Goal: Task Accomplishment & Management: Use online tool/utility

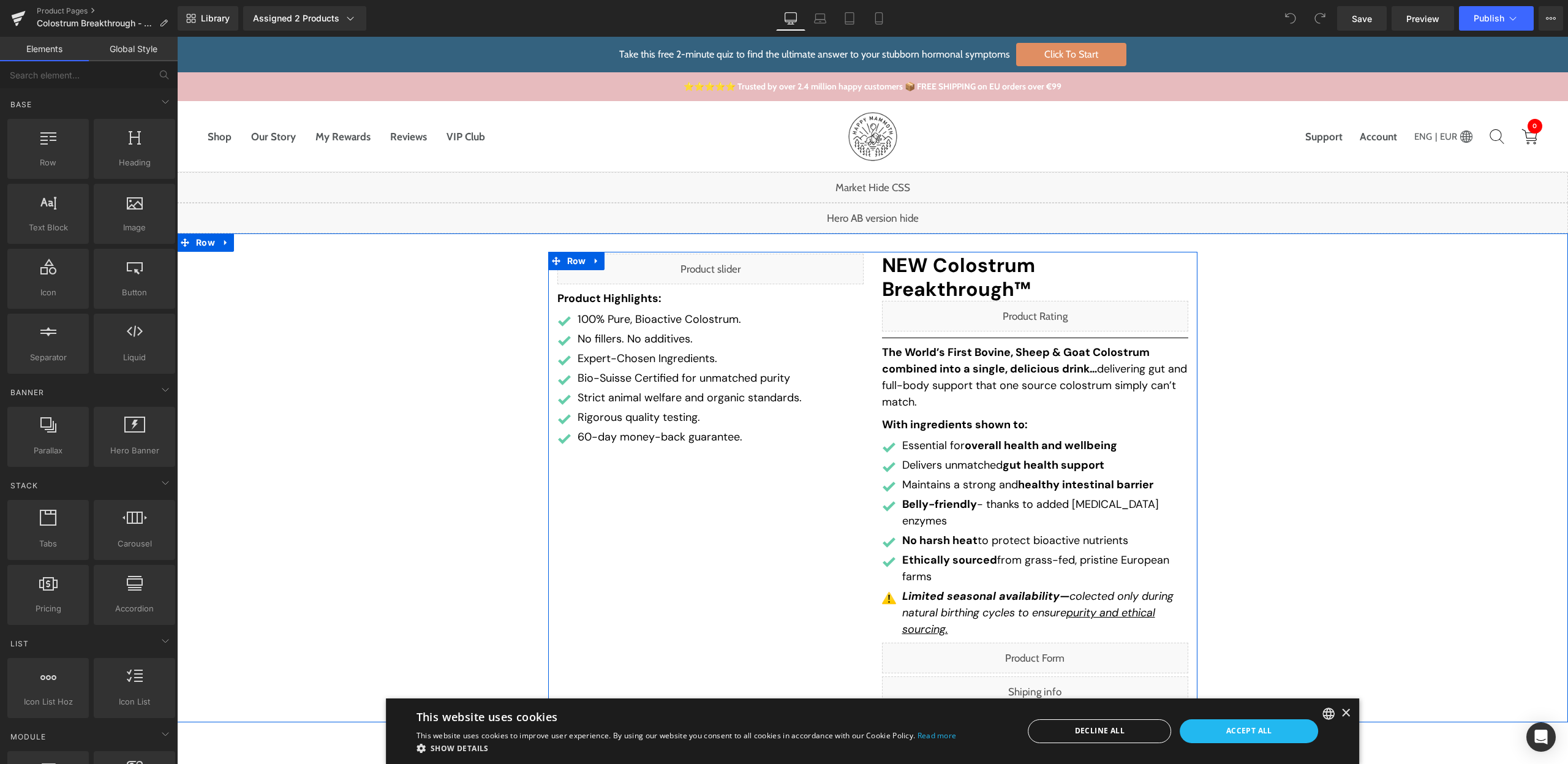
click at [1042, 642] on div "Liquid" at bounding box center [1035, 657] width 307 height 31
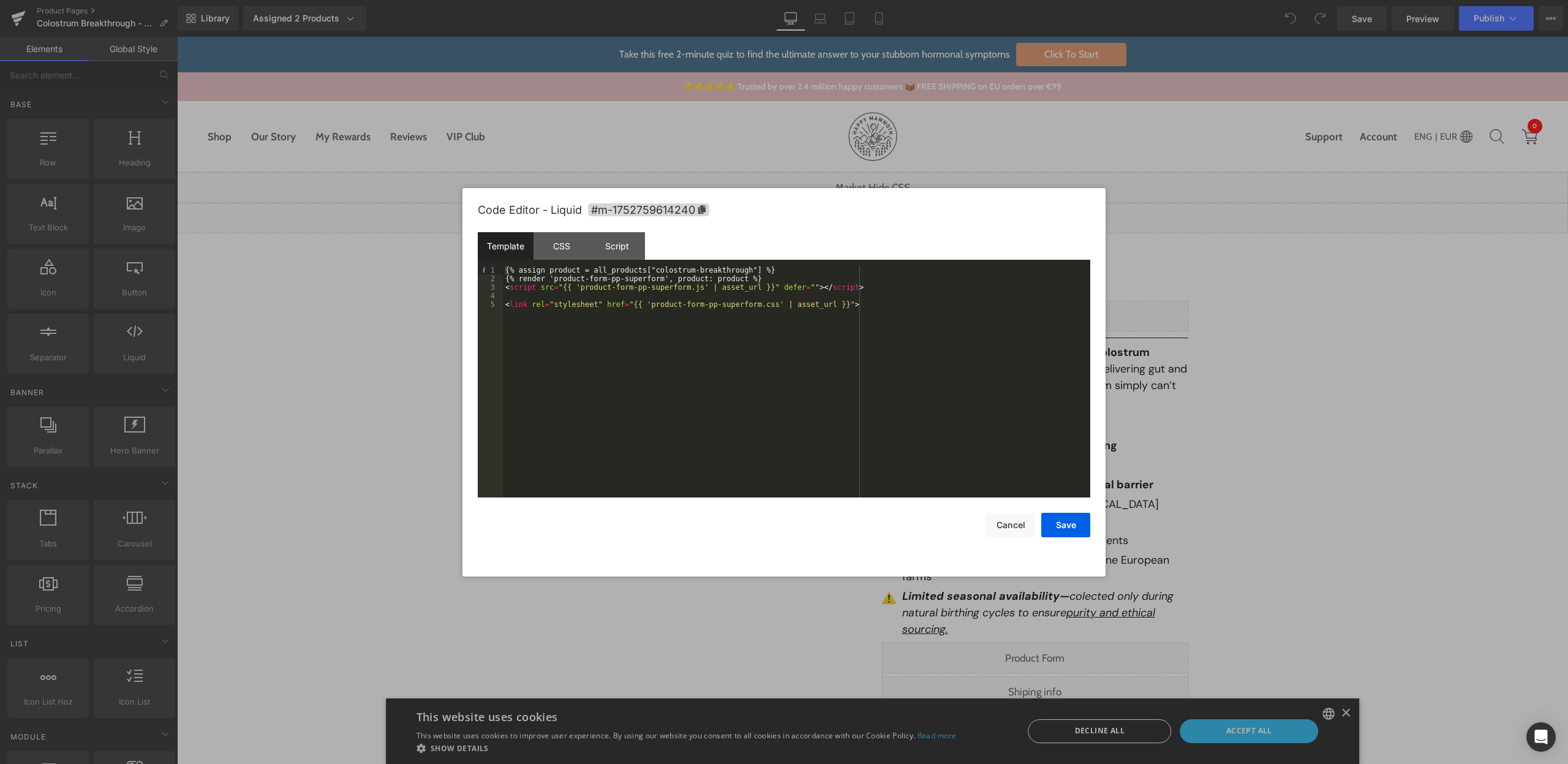
click at [669, 289] on div "{% assign product = all_products["colostrum-breakthrough"] %} {% render 'produc…" at bounding box center [796, 389] width 587 height 248
drag, startPoint x: 669, startPoint y: 289, endPoint x: 595, endPoint y: 289, distance: 74.0
click at [595, 289] on div "{% assign product = all_products["colostrum-breakthrough"] %} {% render 'produc…" at bounding box center [796, 389] width 587 height 248
click at [665, 289] on div "{% assign product = all_products["colostrum-breakthrough"] %} {% render 'produc…" at bounding box center [796, 389] width 587 height 248
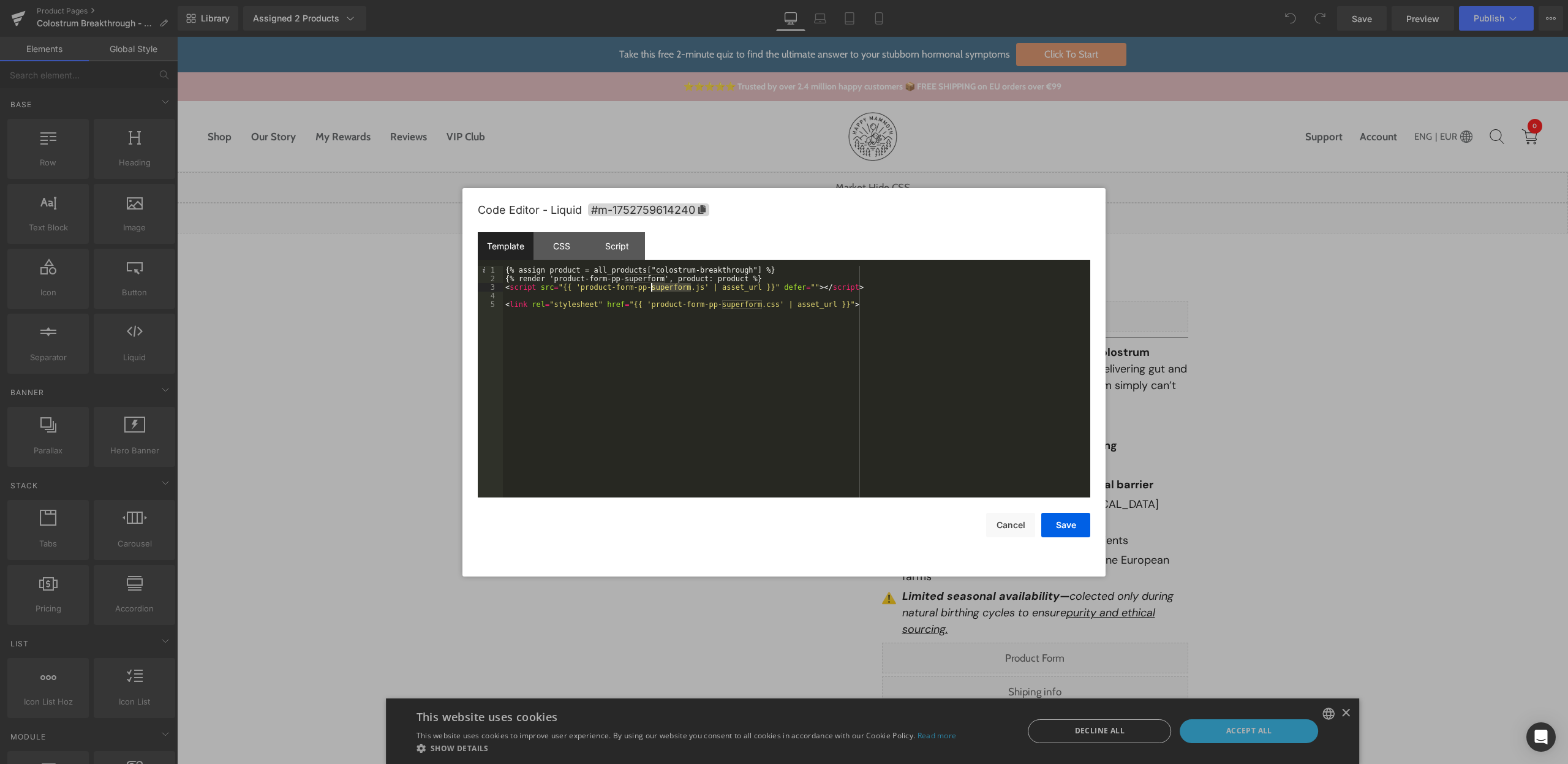
click at [700, 289] on div "{% assign product = all_products["colostrum-breakthrough"] %} {% render 'produc…" at bounding box center [796, 389] width 587 height 248
drag, startPoint x: 700, startPoint y: 289, endPoint x: 598, endPoint y: 286, distance: 102.0
click at [598, 286] on div "{% assign product = all_products["colostrum-breakthrough"] %} {% render 'produc…" at bounding box center [796, 389] width 587 height 248
click at [701, 286] on div "{% assign product = all_products["colostrum-breakthrough"] %} {% render 'produc…" at bounding box center [796, 389] width 587 height 248
drag, startPoint x: 701, startPoint y: 286, endPoint x: 604, endPoint y: 290, distance: 97.1
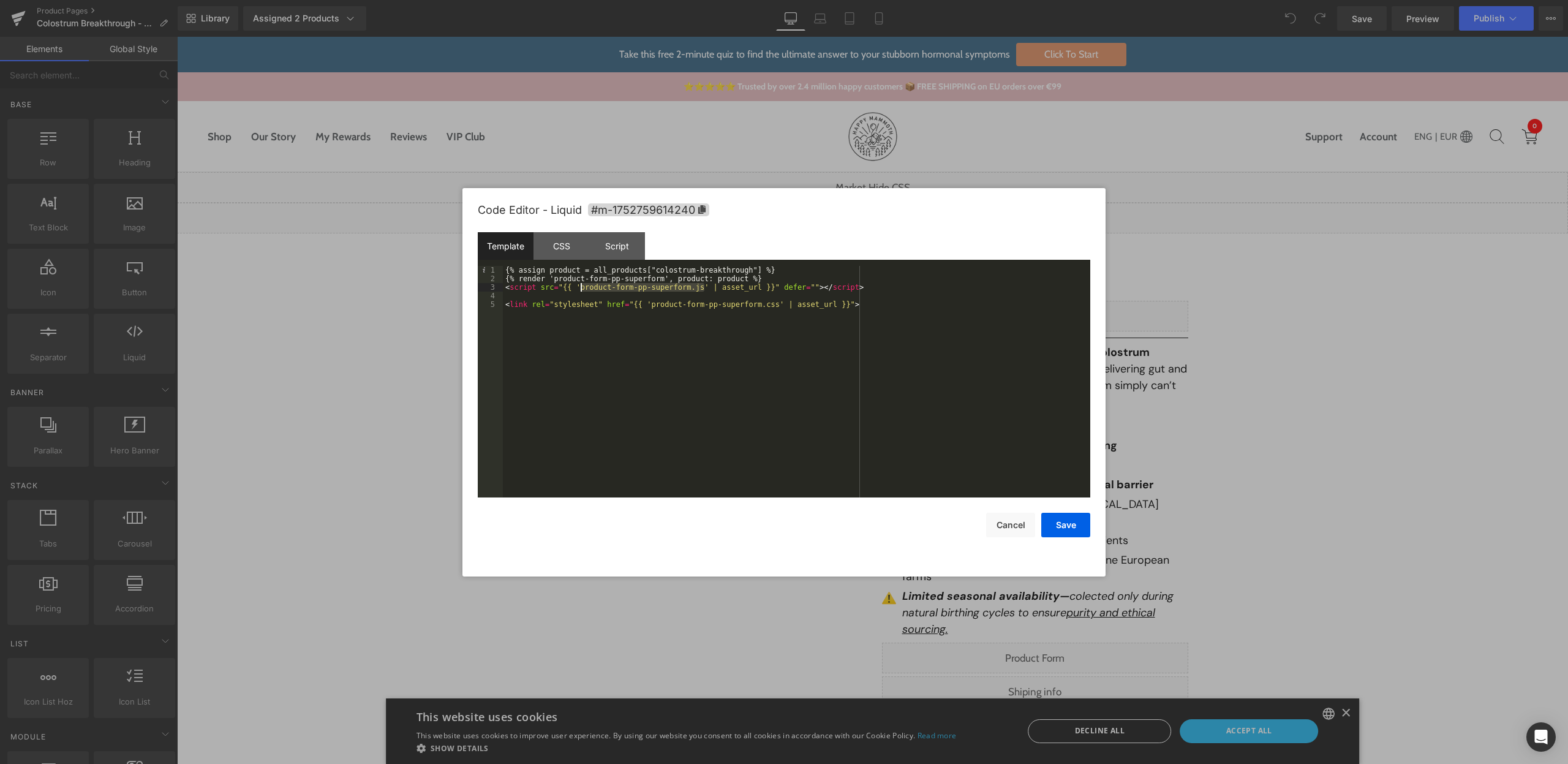
click at [604, 290] on div "{% assign product = all_products["colostrum-breakthrough"] %} {% render 'produc…" at bounding box center [796, 389] width 587 height 248
click at [652, 279] on div "{% assign product = all_products["colostrum-breakthrough"] %} {% render 'produc…" at bounding box center [796, 389] width 587 height 248
drag, startPoint x: 652, startPoint y: 279, endPoint x: 569, endPoint y: 281, distance: 83.0
click at [569, 281] on div "{% assign product = all_products["colostrum-breakthrough"] %} {% render 'produc…" at bounding box center [796, 389] width 587 height 248
click at [1440, 46] on div at bounding box center [784, 382] width 1568 height 764
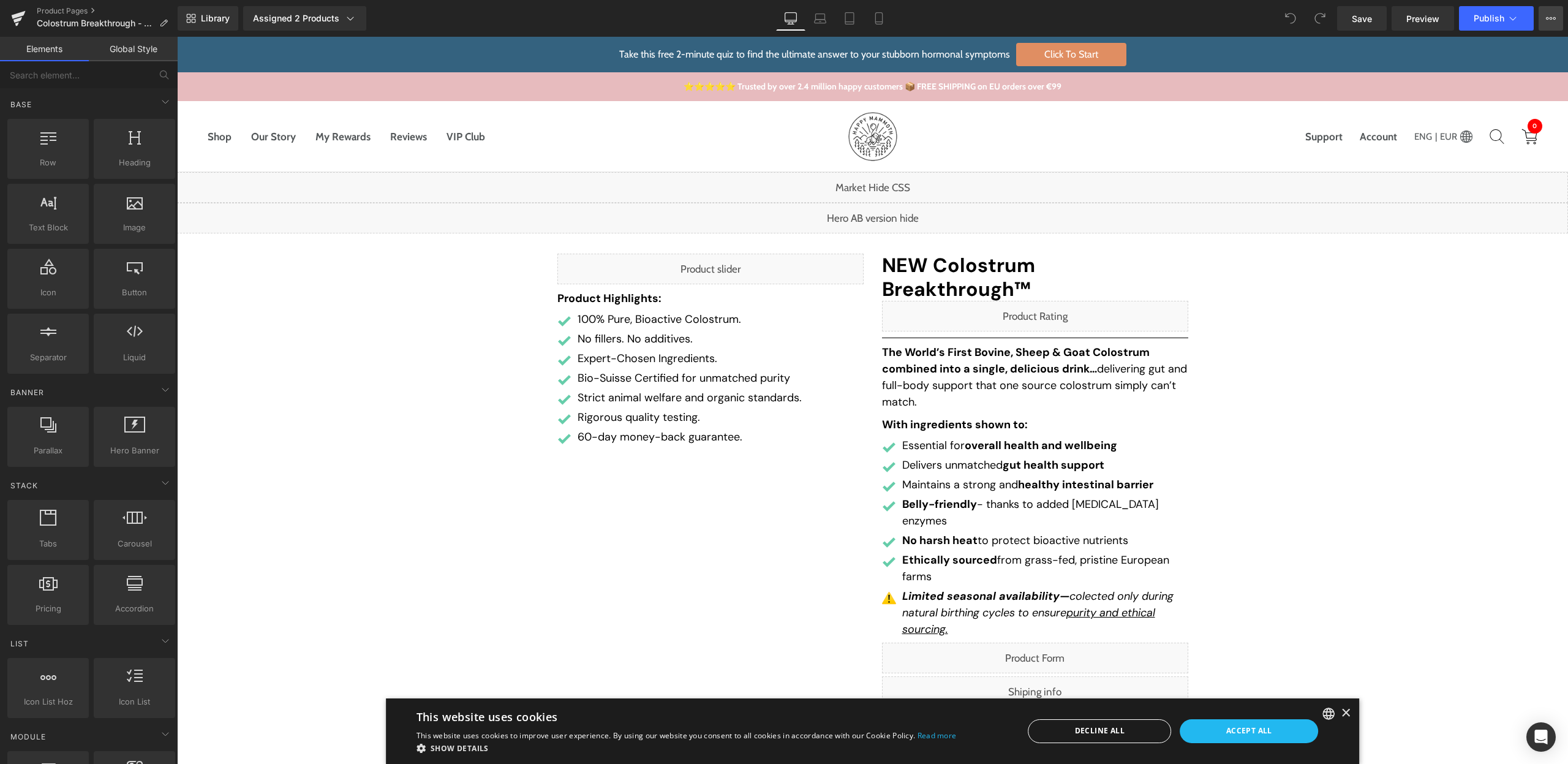
click at [1549, 19] on icon at bounding box center [1550, 18] width 10 height 10
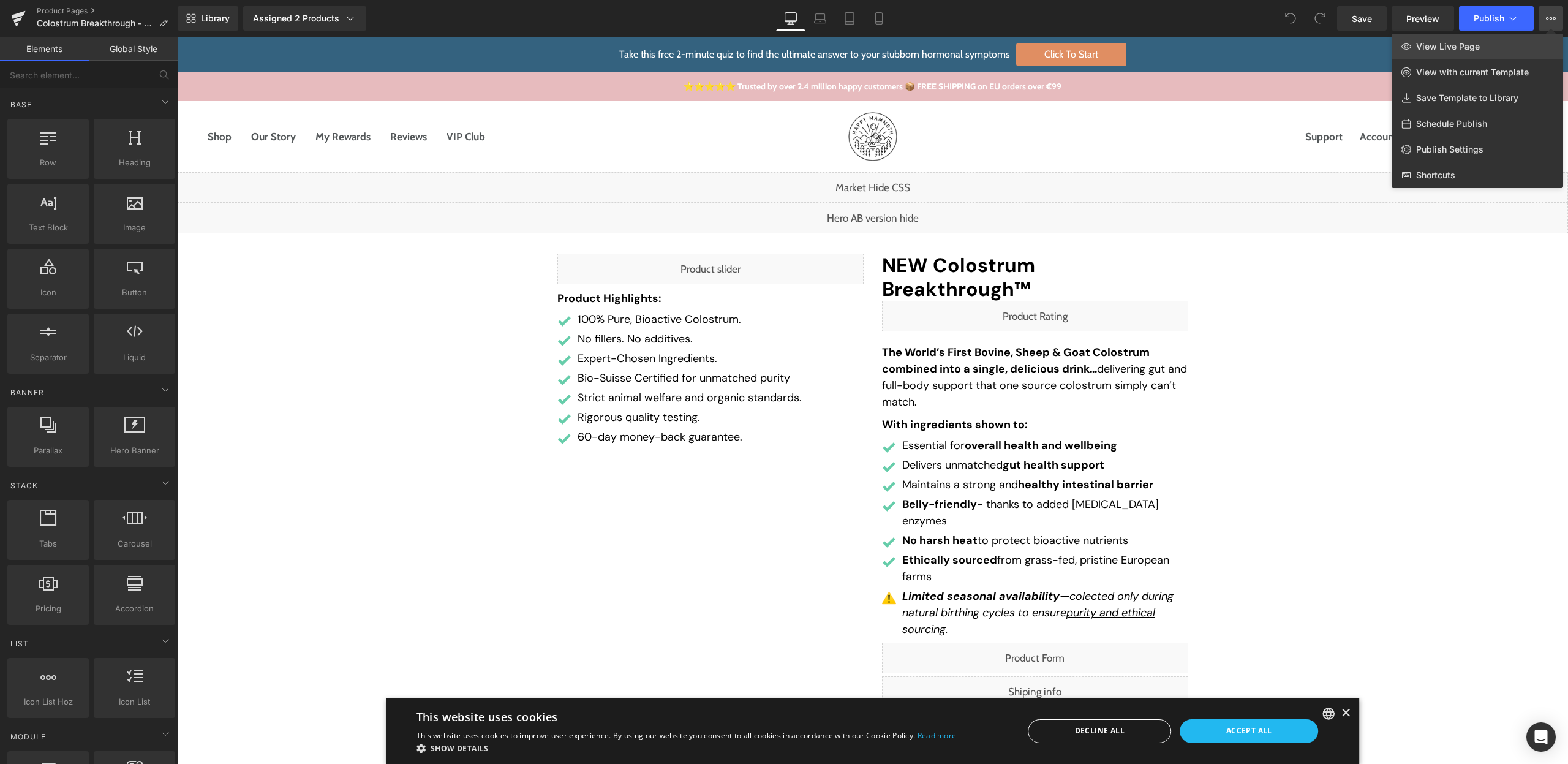
click at [1489, 43] on link "View Live Page" at bounding box center [1477, 46] width 172 height 25
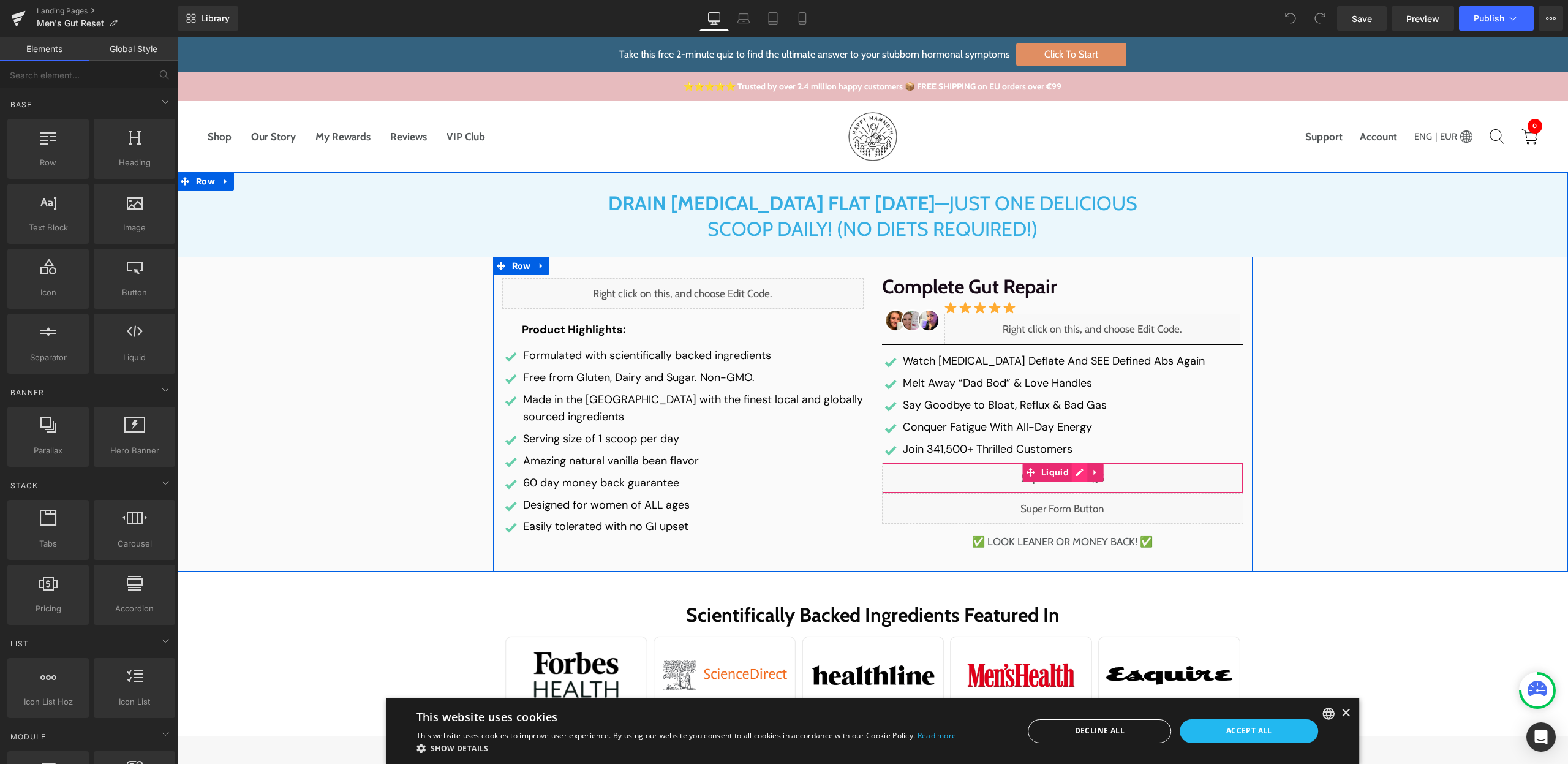
click at [1069, 474] on div "Liquid" at bounding box center [1062, 478] width 361 height 31
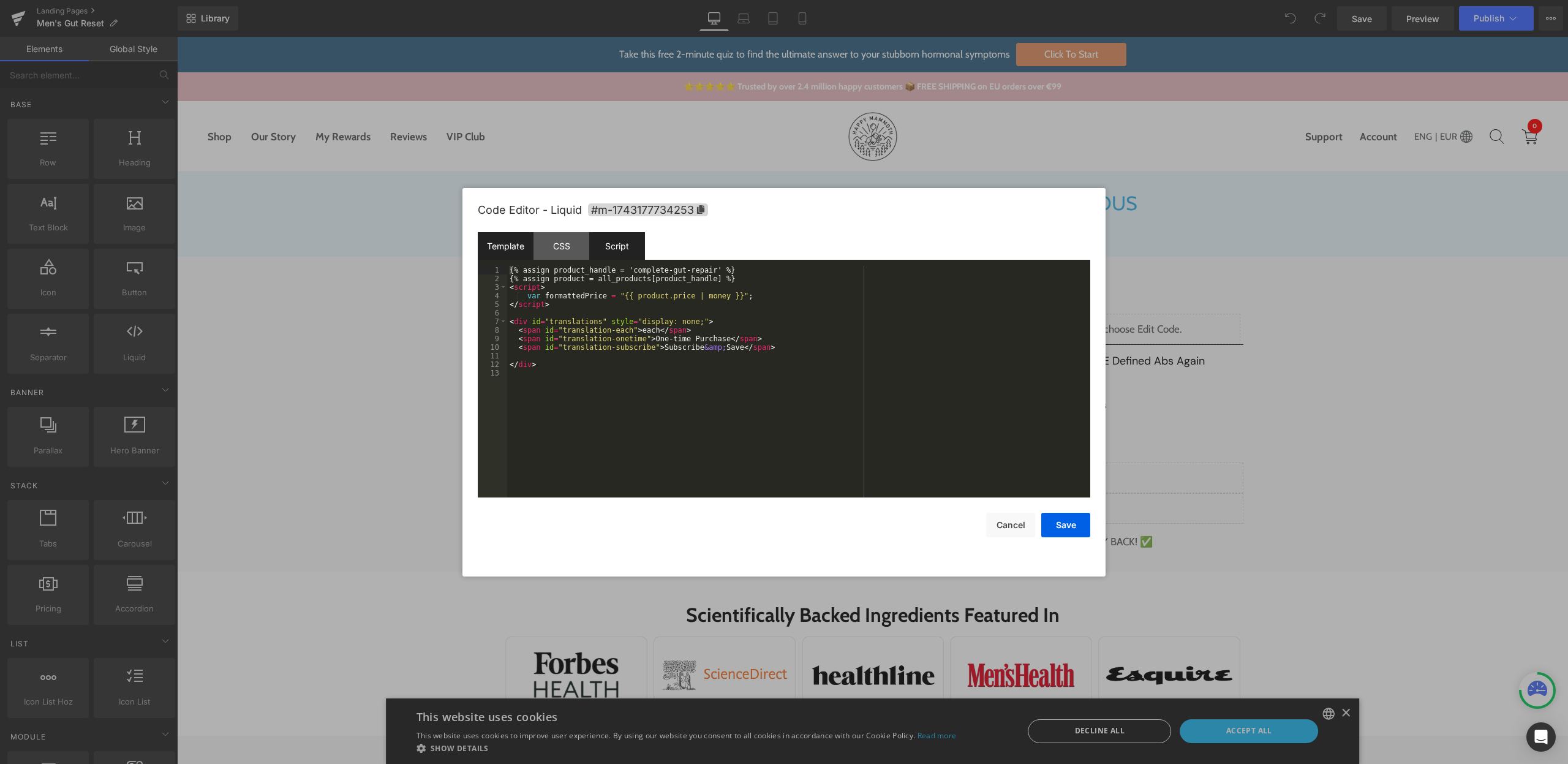
click at [632, 255] on div "Script" at bounding box center [617, 245] width 56 height 28
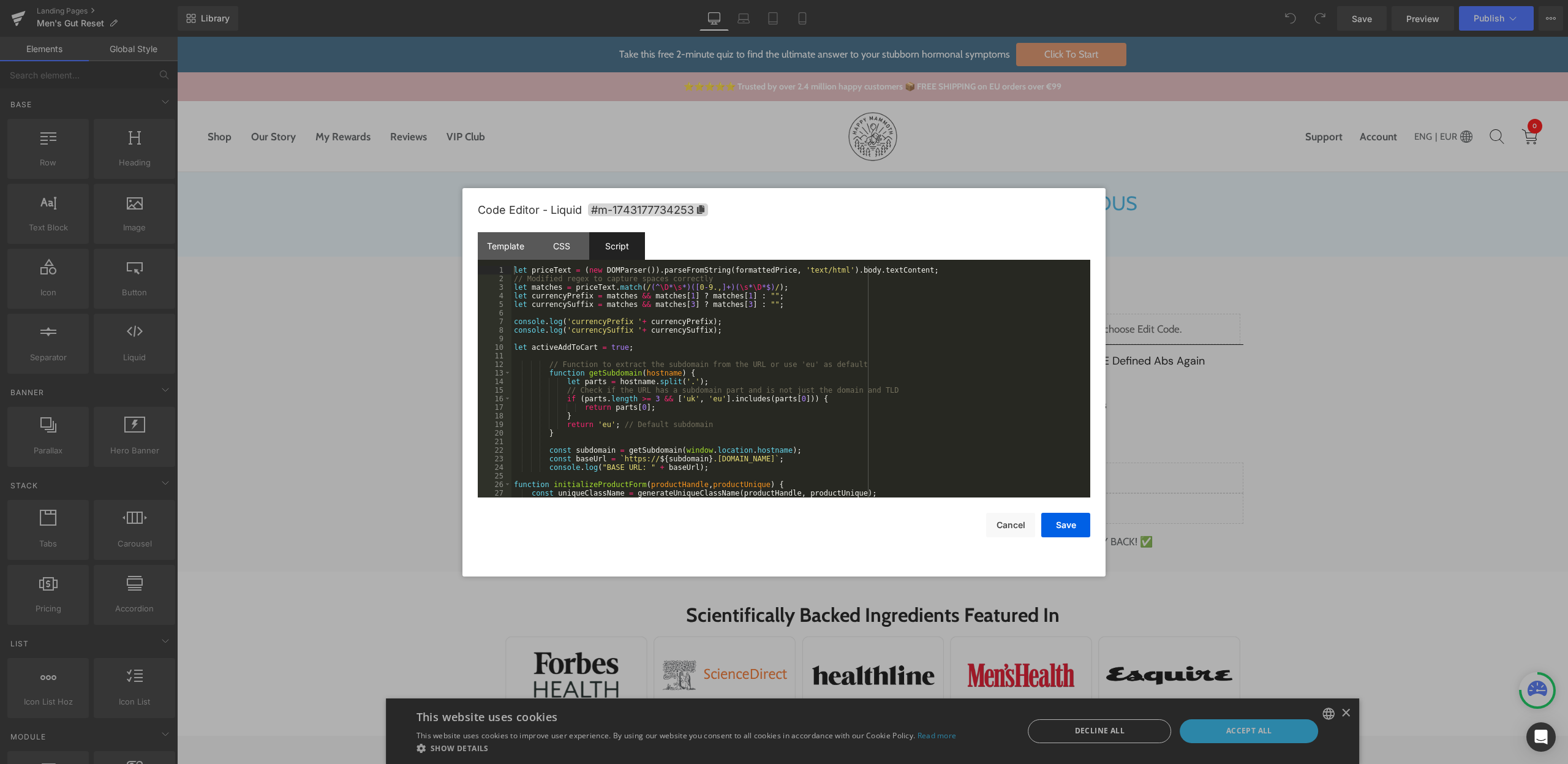
click at [694, 368] on div "let priceText = ( new DOMParser ( )) . parseFromString ( formattedPrice , 'text…" at bounding box center [798, 389] width 574 height 248
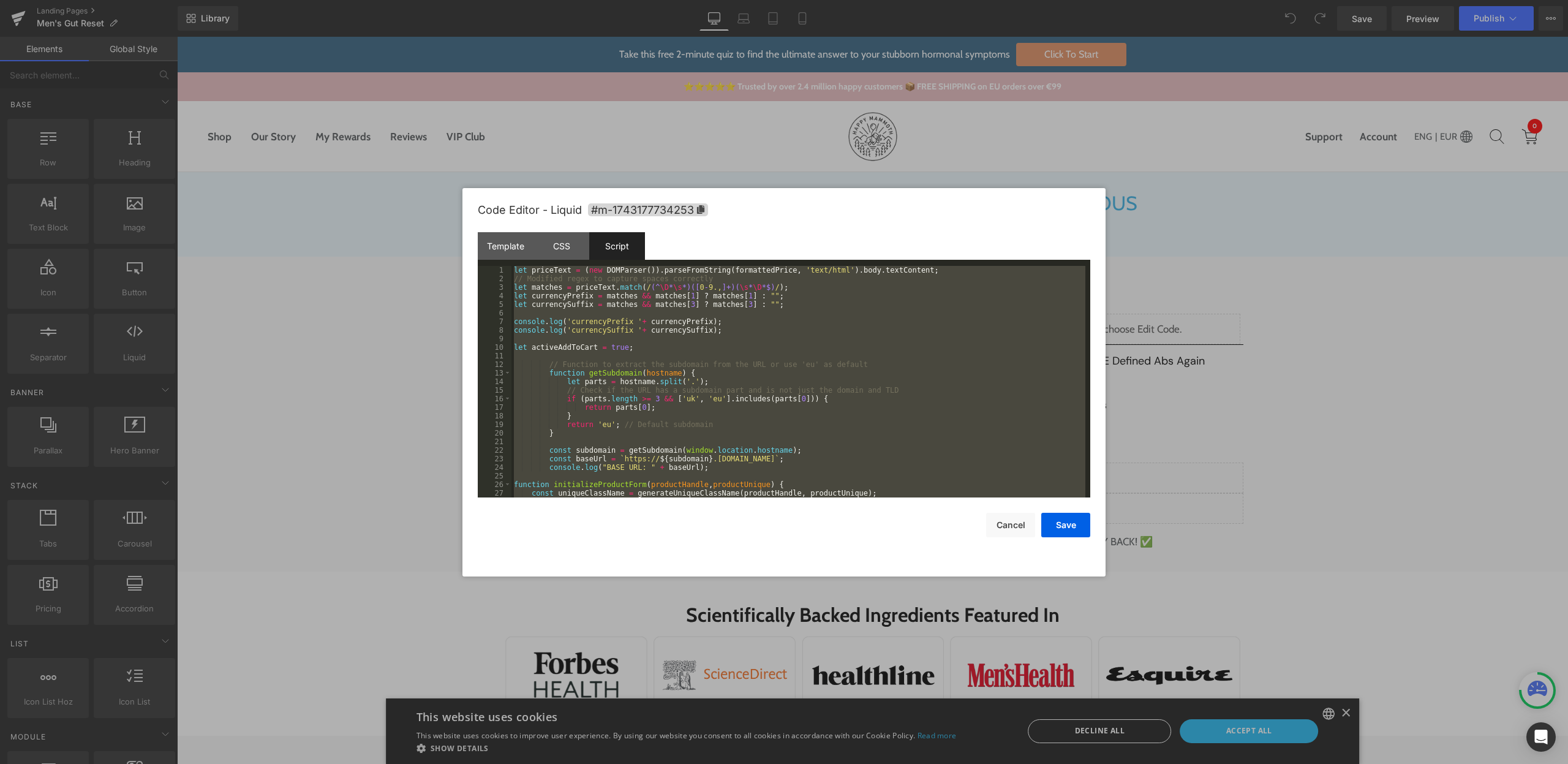
click at [741, 296] on div "let priceText = ( new DOMParser ( )) . parseFromString ( formattedPrice , 'text…" at bounding box center [798, 389] width 574 height 248
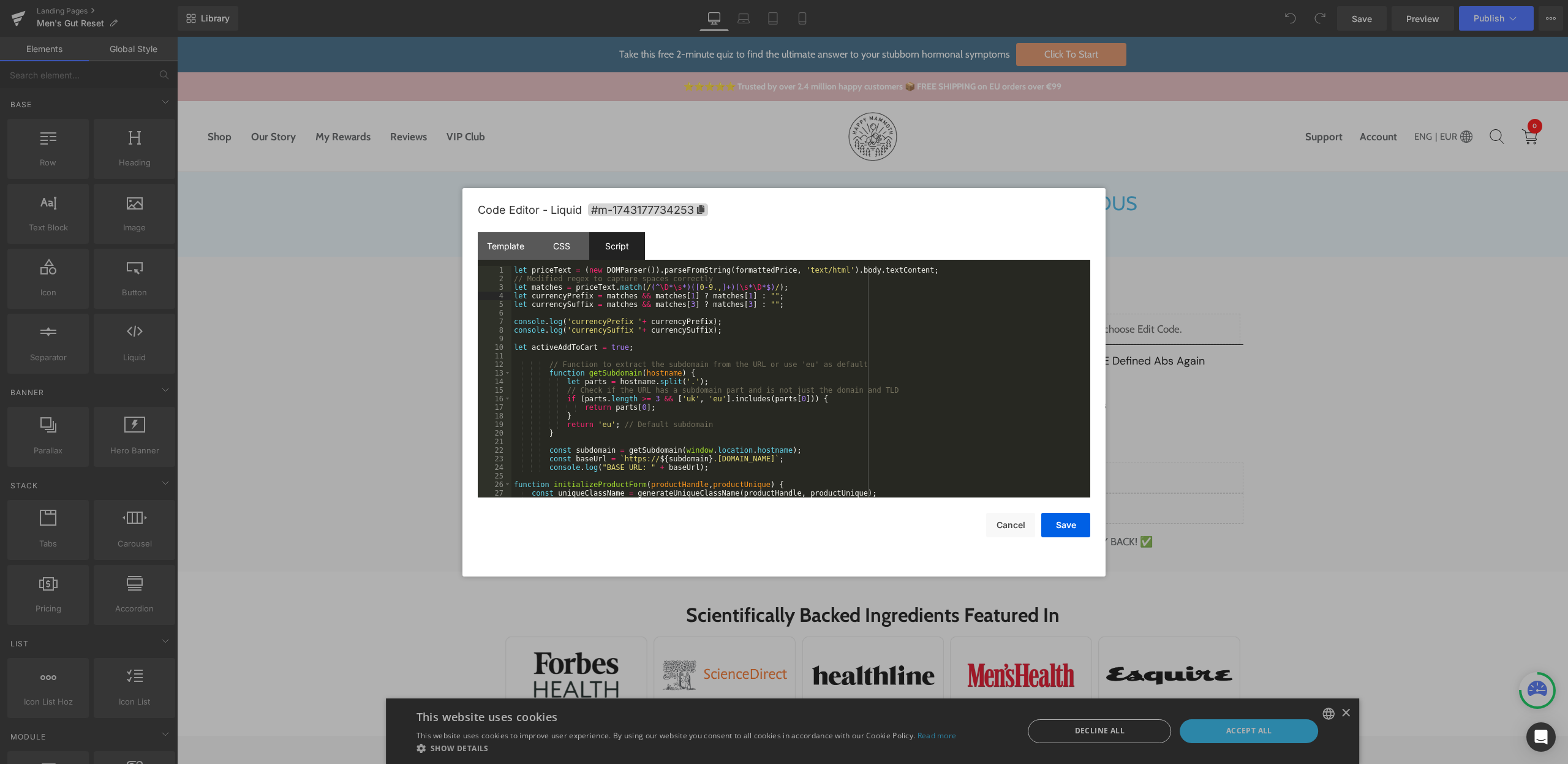
scroll to position [96, 0]
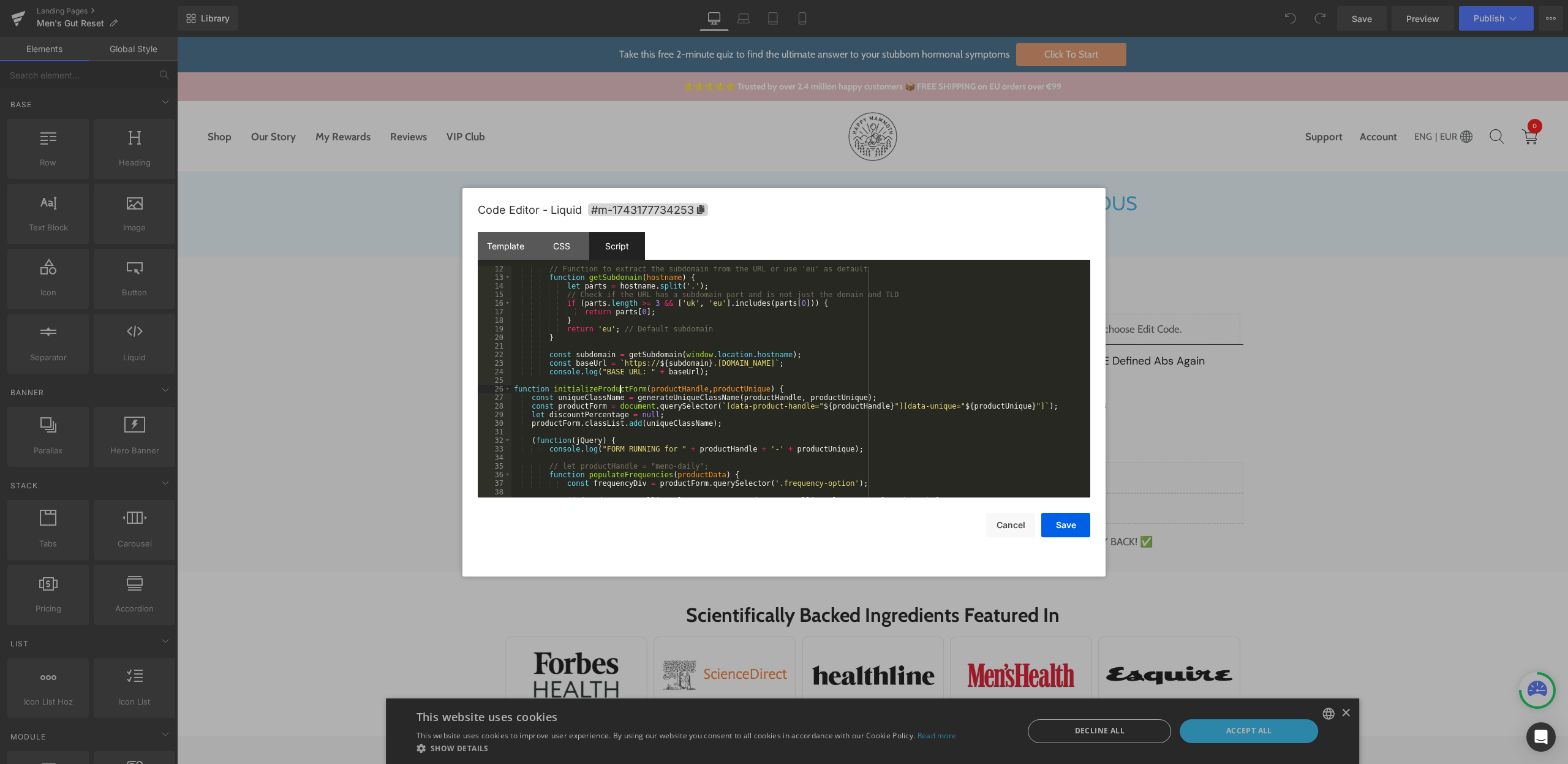
click at [618, 385] on div "// Function to extract the subdomain from the URL or use 'eu' as default functi…" at bounding box center [798, 389] width 574 height 248
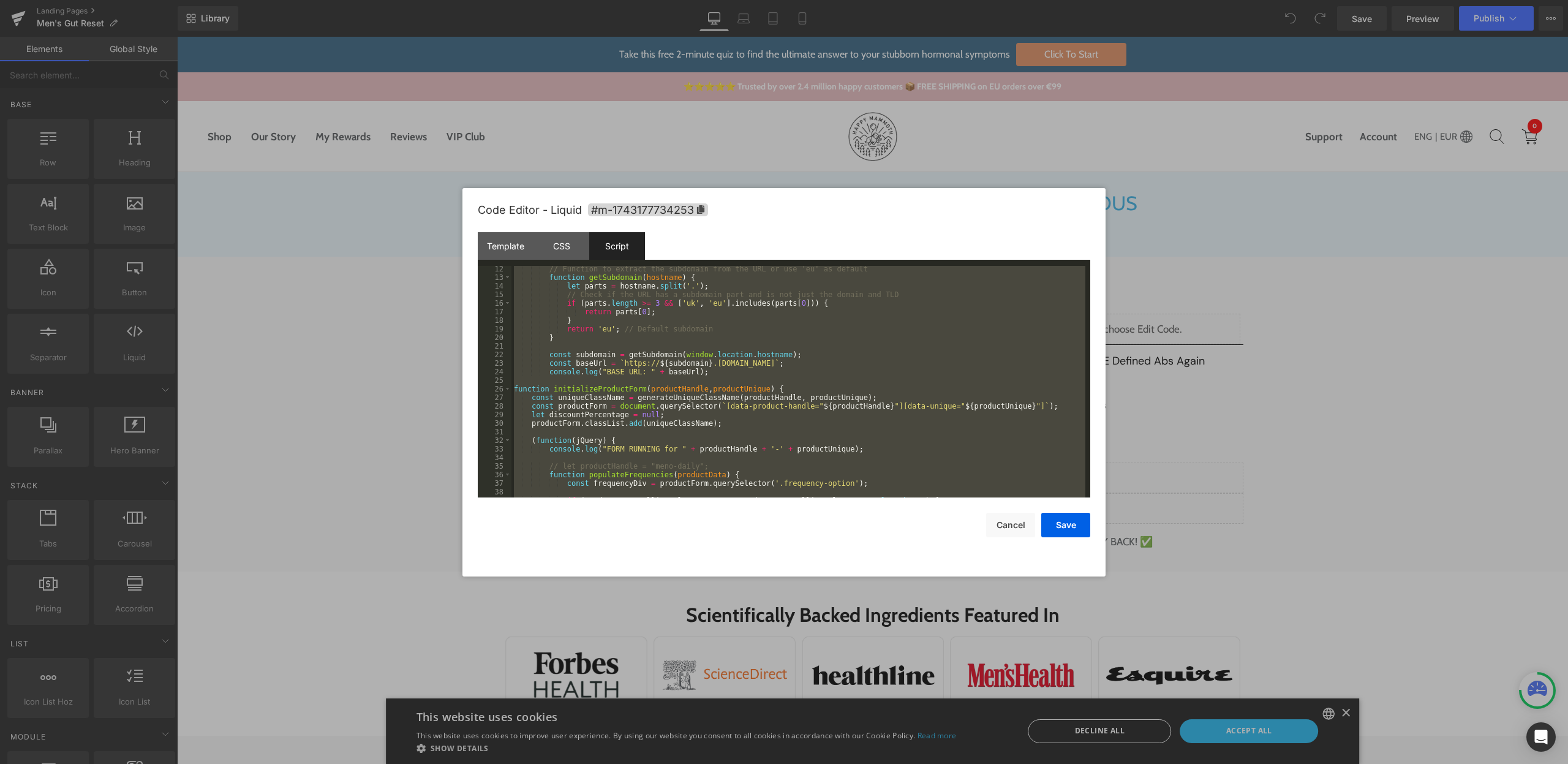
scroll to position [0, 0]
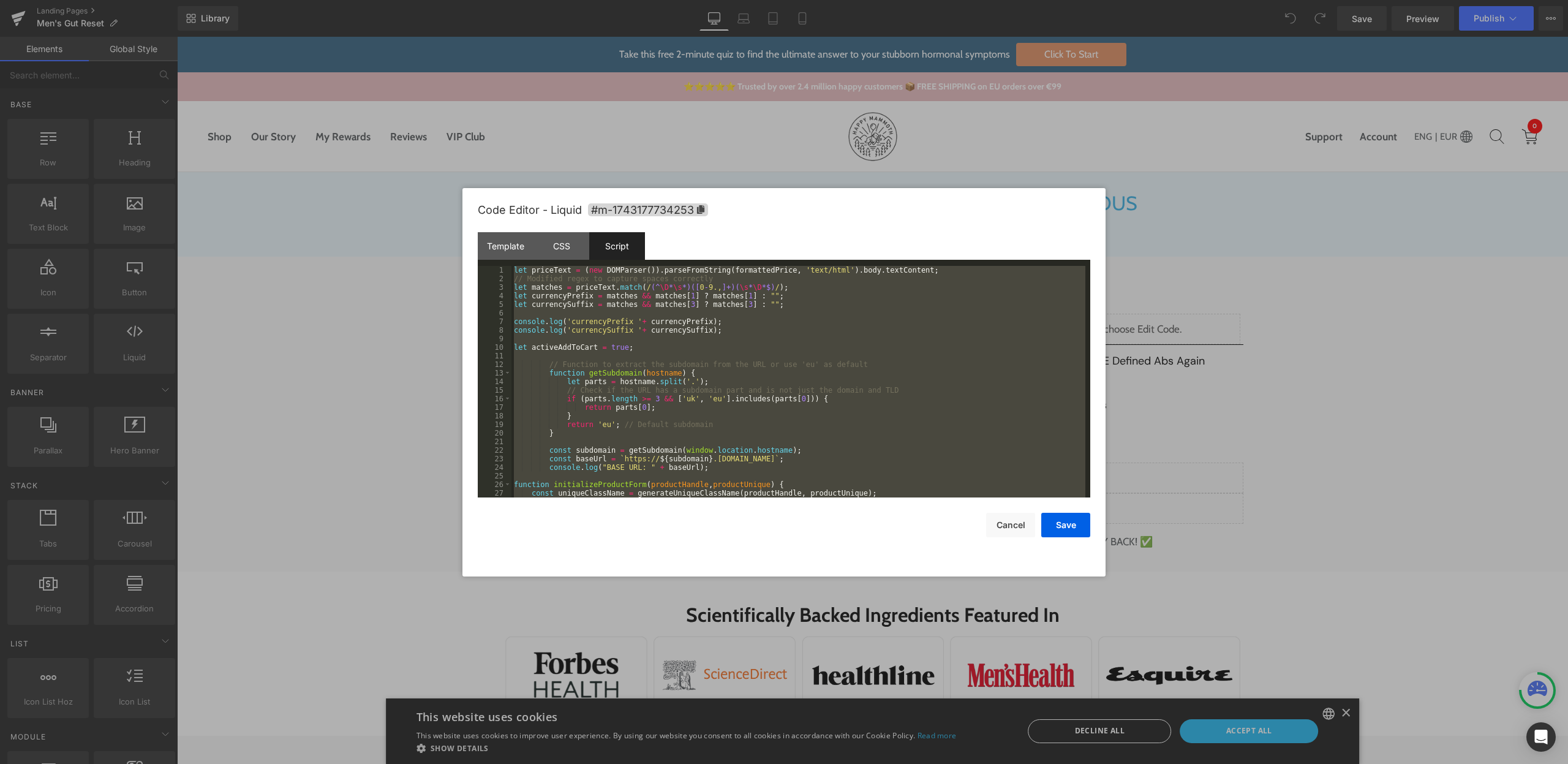
click at [805, 428] on div "let priceText = ( new DOMParser ( )) . parseFromString ( formattedPrice , 'text…" at bounding box center [798, 389] width 574 height 248
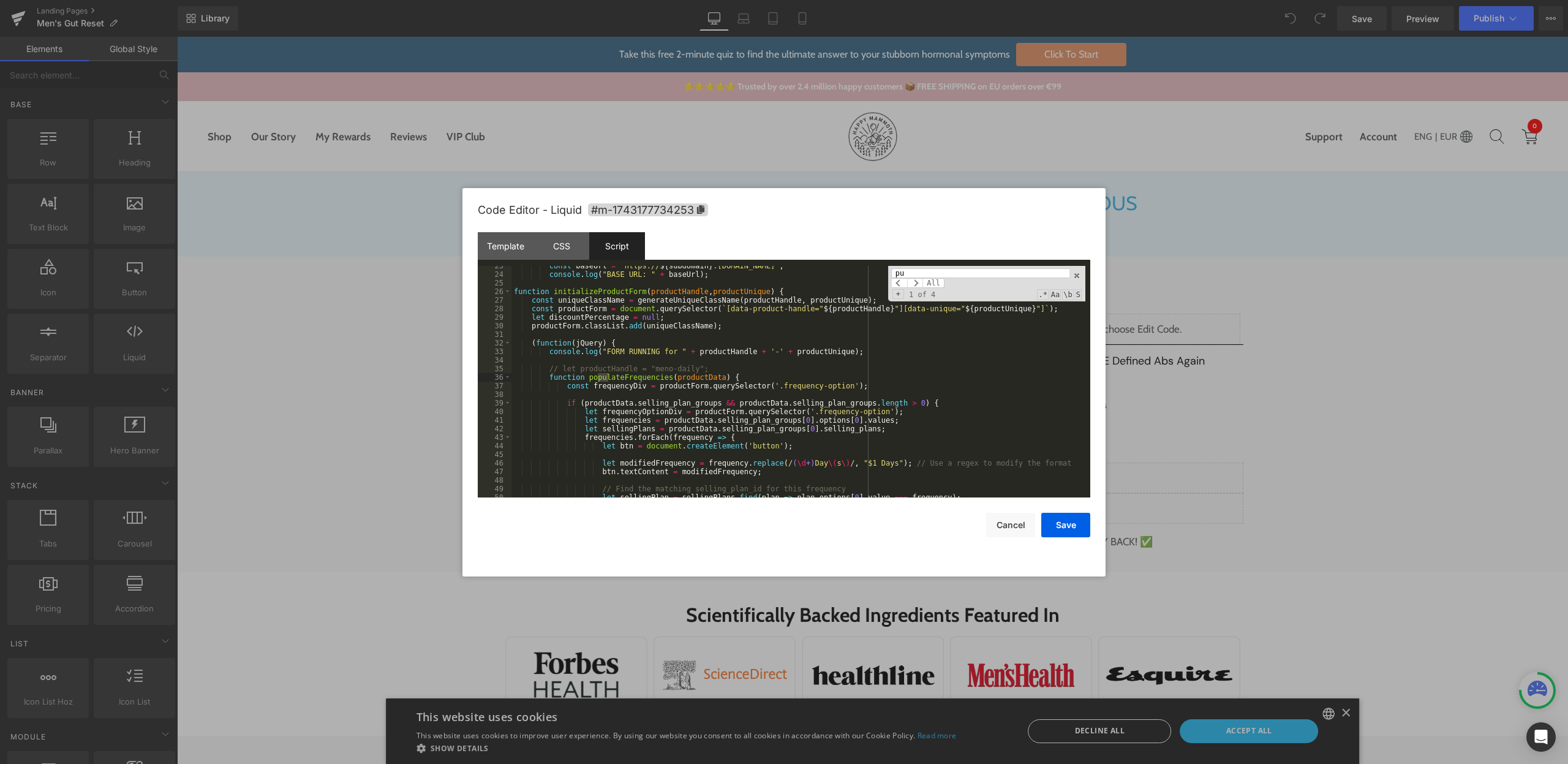
scroll to position [193, 0]
type input "pup"
click at [788, 383] on div "const baseUrl = ` https:// ${ subdomain } .[DOMAIN_NAME] ` ; console . log ( "B…" at bounding box center [798, 386] width 574 height 248
click at [774, 378] on div "const baseUrl = ` https:// ${ subdomain } .[DOMAIN_NAME] ` ; console . log ( "B…" at bounding box center [798, 386] width 574 height 248
click at [508, 378] on span at bounding box center [507, 377] width 7 height 8
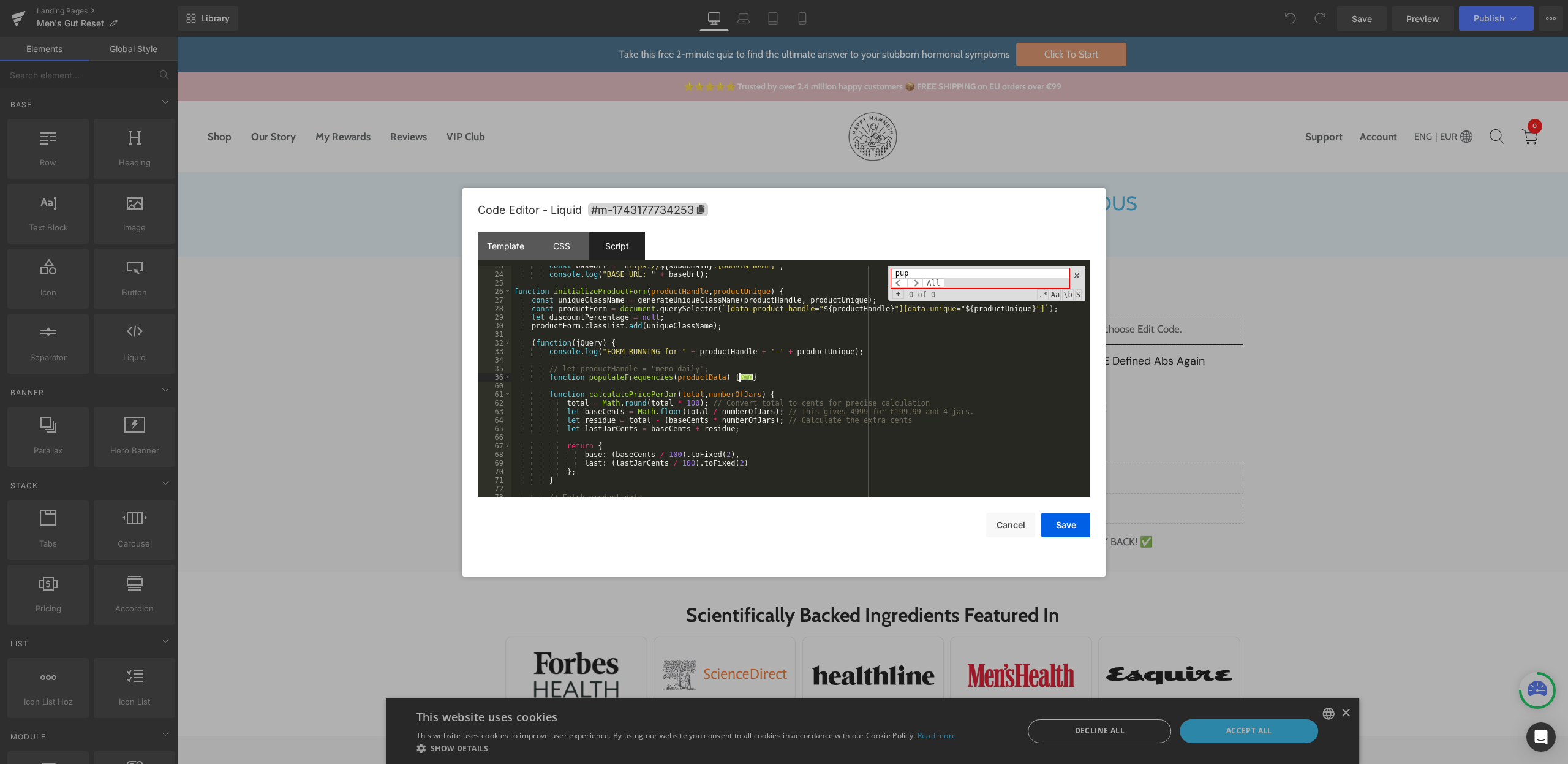
click at [791, 378] on div "const baseUrl = ` https:// ${ subdomain } .[DOMAIN_NAME] ` ; console . log ( "B…" at bounding box center [798, 386] width 574 height 248
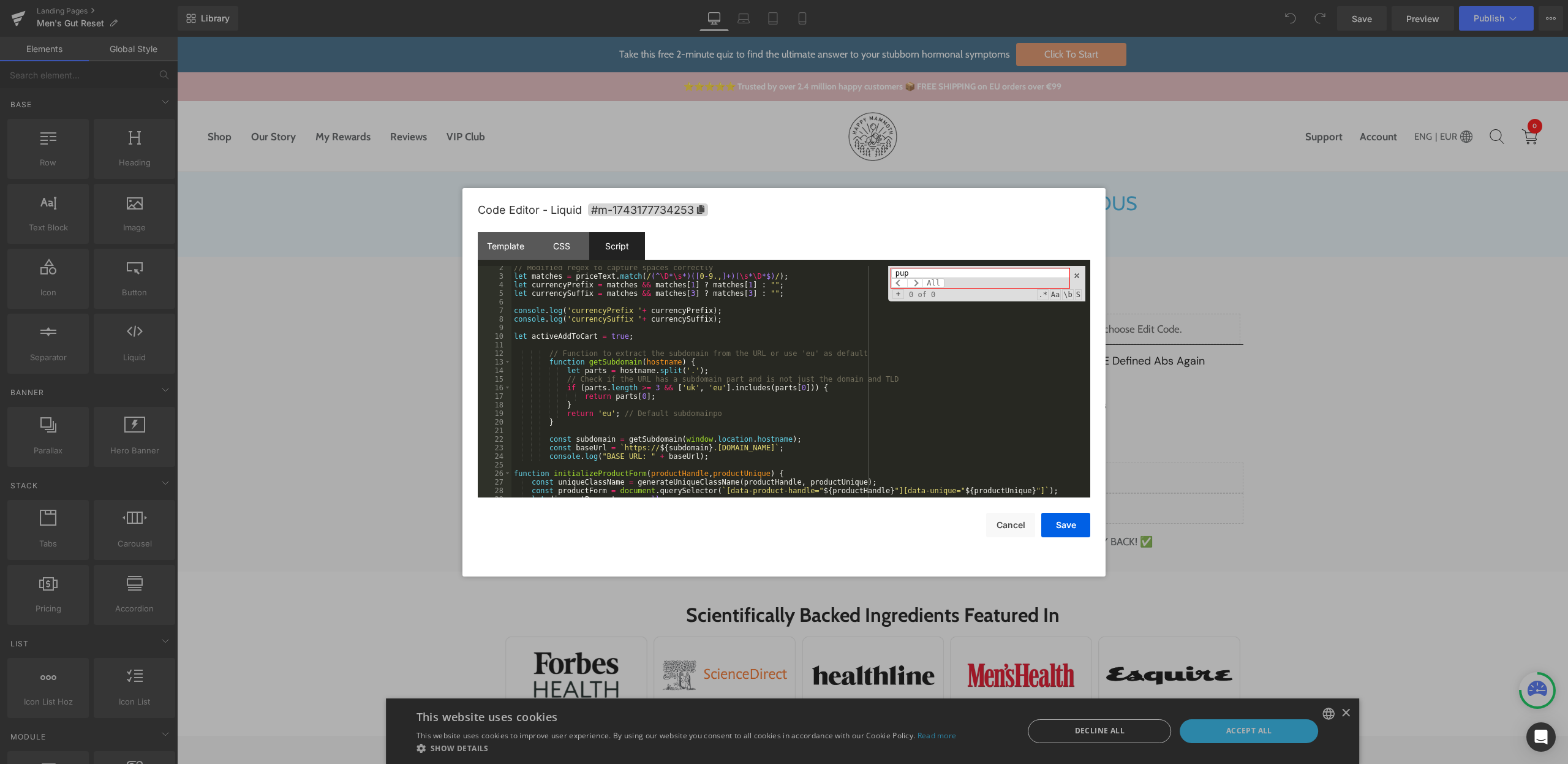
scroll to position [158, 0]
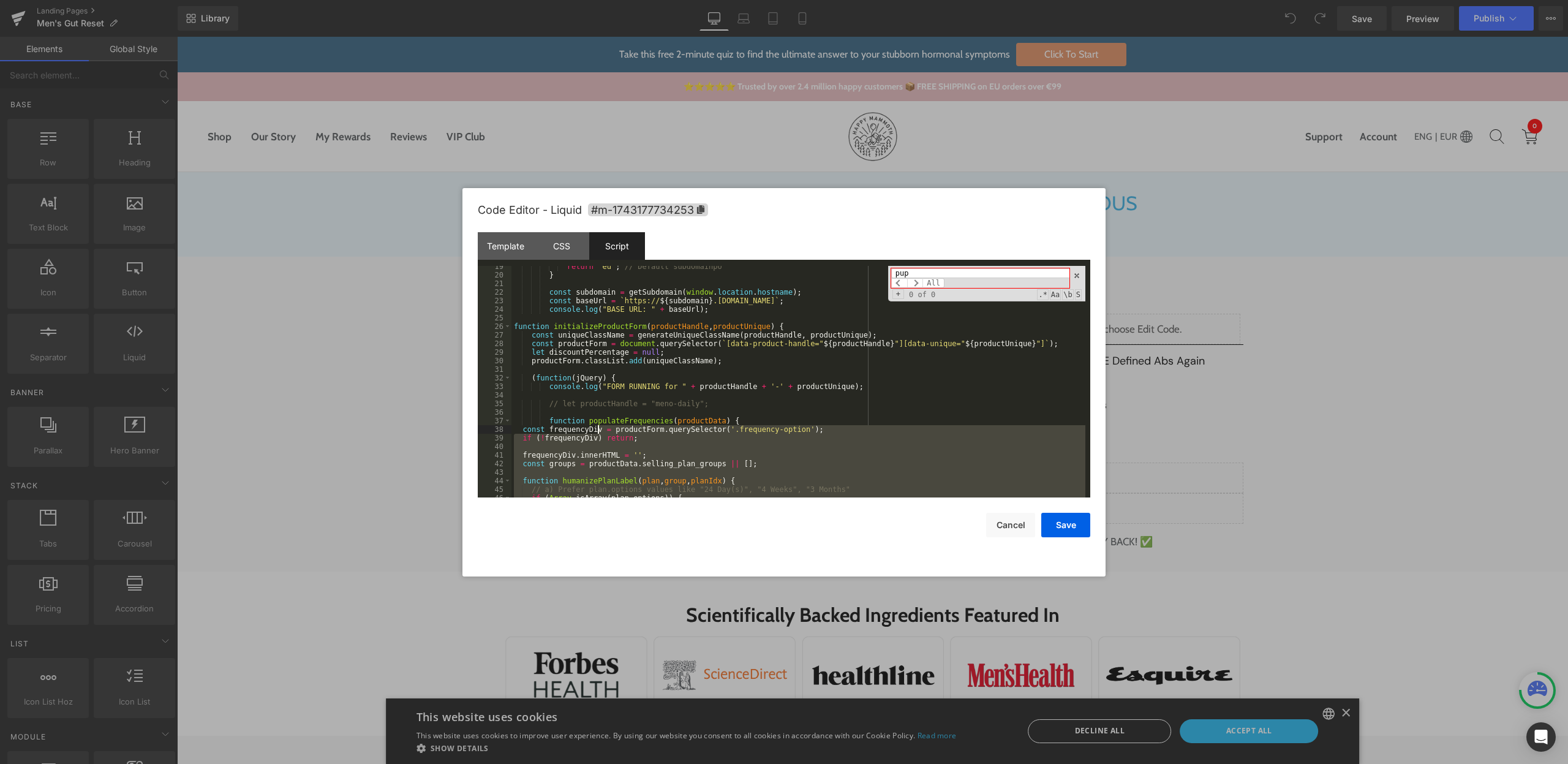
click at [596, 427] on div "return 'eu' ; // Default subdomainpo } const subdomain = getSubdomain ( window …" at bounding box center [798, 386] width 574 height 248
click at [932, 271] on input "pup" at bounding box center [980, 273] width 178 height 10
paste input "button.dataset.option === 'subscribe"
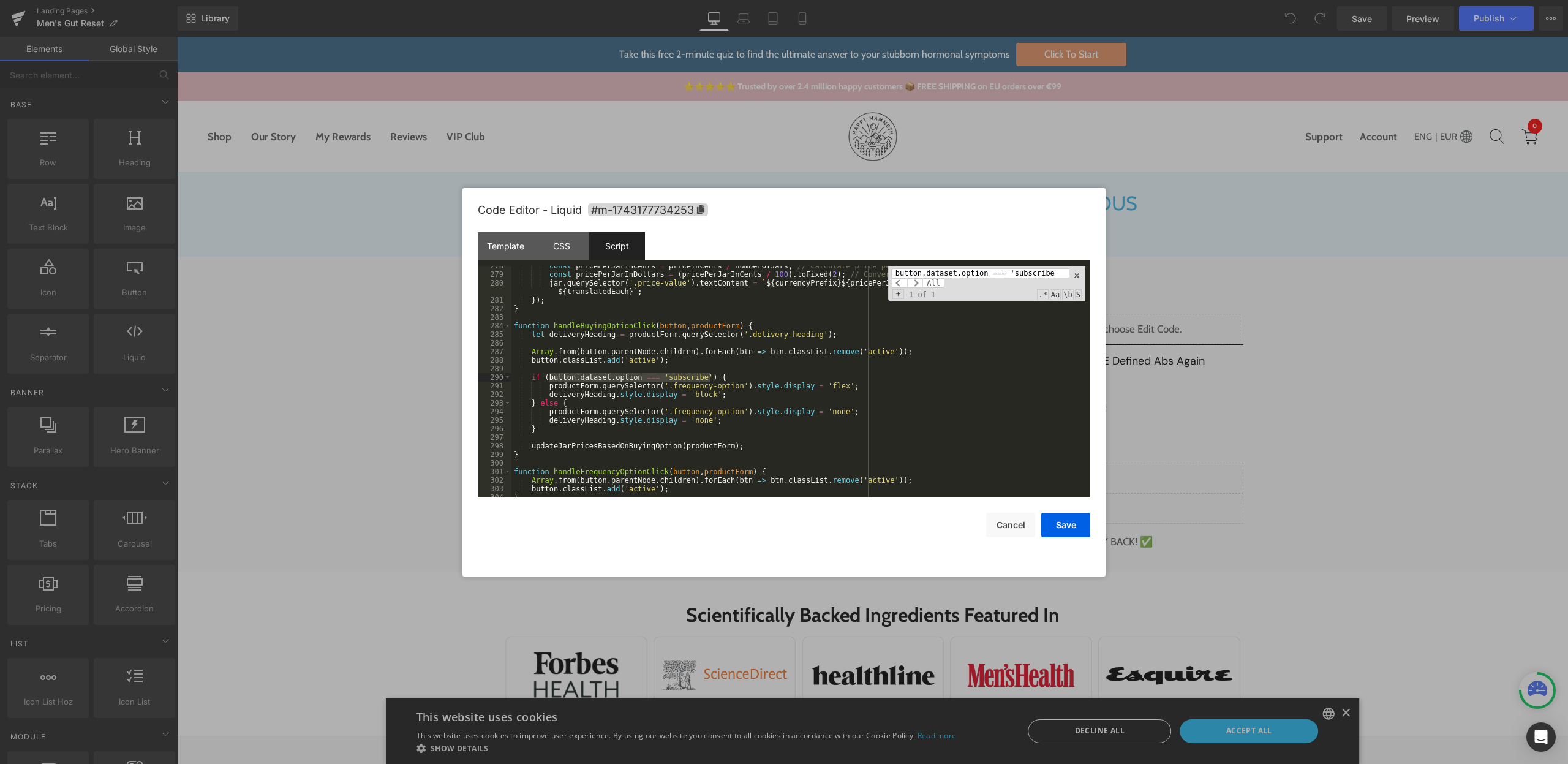
type input "button.dataset.option === 'subscribe"
click at [559, 423] on div "const pricePerJarInCents = priceInCents / numberOfJars ; // Calculate price per…" at bounding box center [798, 386] width 574 height 248
click at [543, 433] on div "const pricePerJarInCents = priceInCents / numberOfJars ; // Calculate price per…" at bounding box center [798, 386] width 574 height 248
click at [543, 428] on div "const pricePerJarInCents = priceInCents / numberOfJars ; // Calculate price per…" at bounding box center [798, 386] width 574 height 248
click at [532, 378] on div "const pricePerJarInCents = priceInCents / numberOfJars ; // Calculate price per…" at bounding box center [798, 386] width 574 height 248
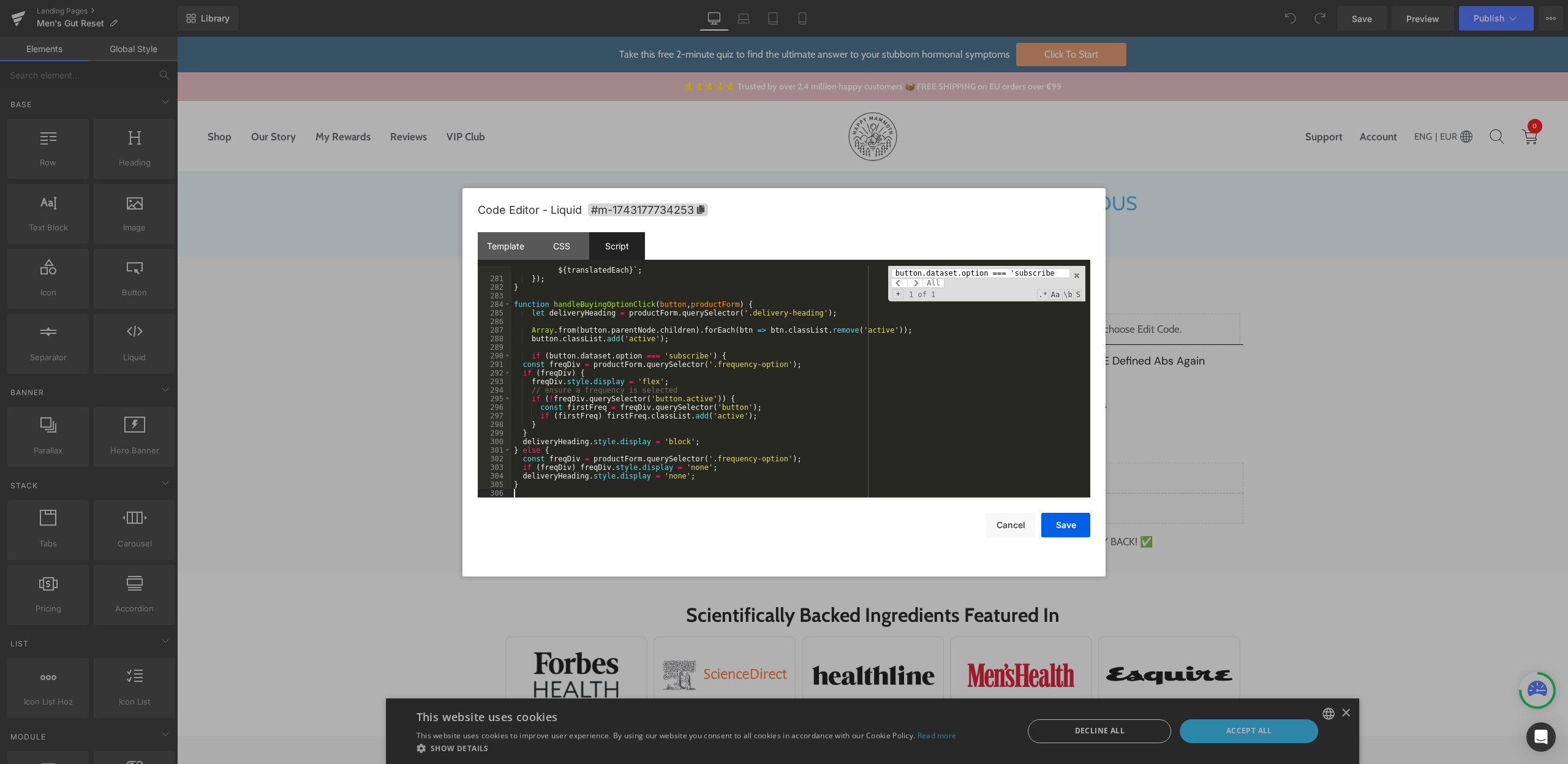
scroll to position [2435, 0]
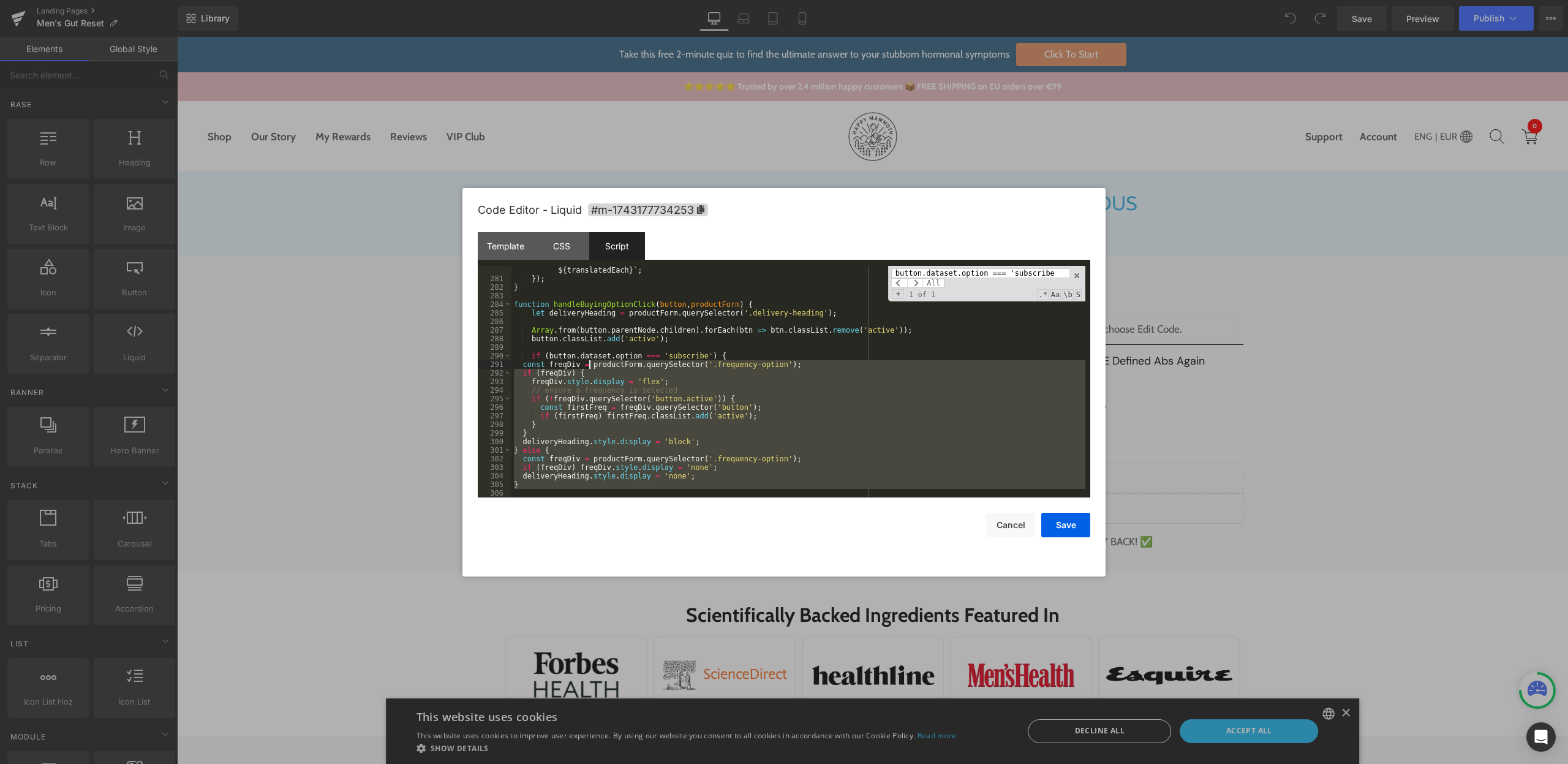
click at [589, 365] on div "jar . querySelector ( '.price-value' ) . textContent = ` ${ currencyPrefix } ${…" at bounding box center [798, 386] width 574 height 257
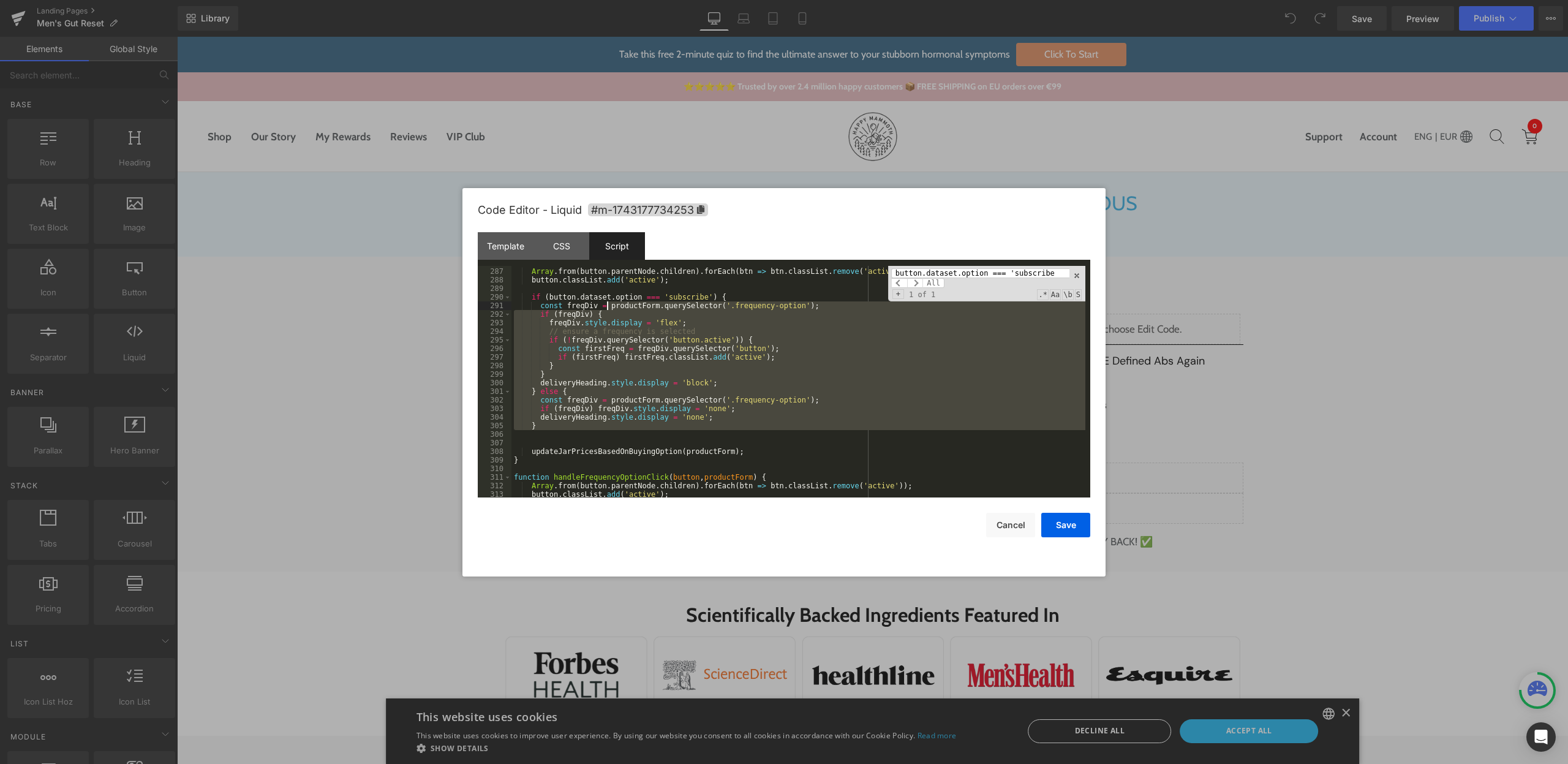
scroll to position [2494, 0]
click at [1052, 530] on button "Save" at bounding box center [1066, 525] width 49 height 25
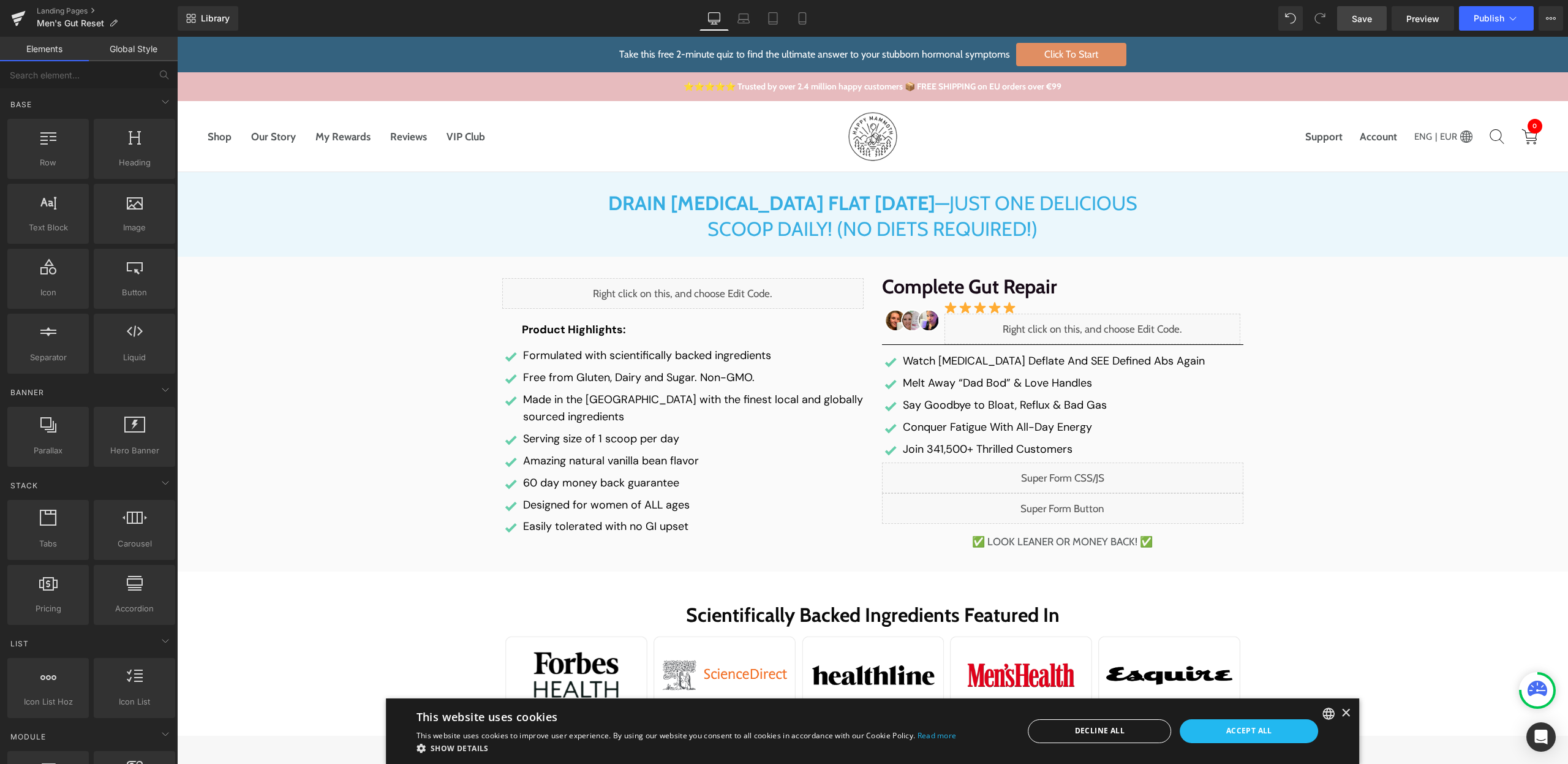
click at [1360, 19] on span "Save" at bounding box center [1361, 18] width 20 height 13
click at [1418, 22] on span "Preview" at bounding box center [1423, 18] width 33 height 13
click at [1478, 25] on button "Publish" at bounding box center [1496, 18] width 75 height 25
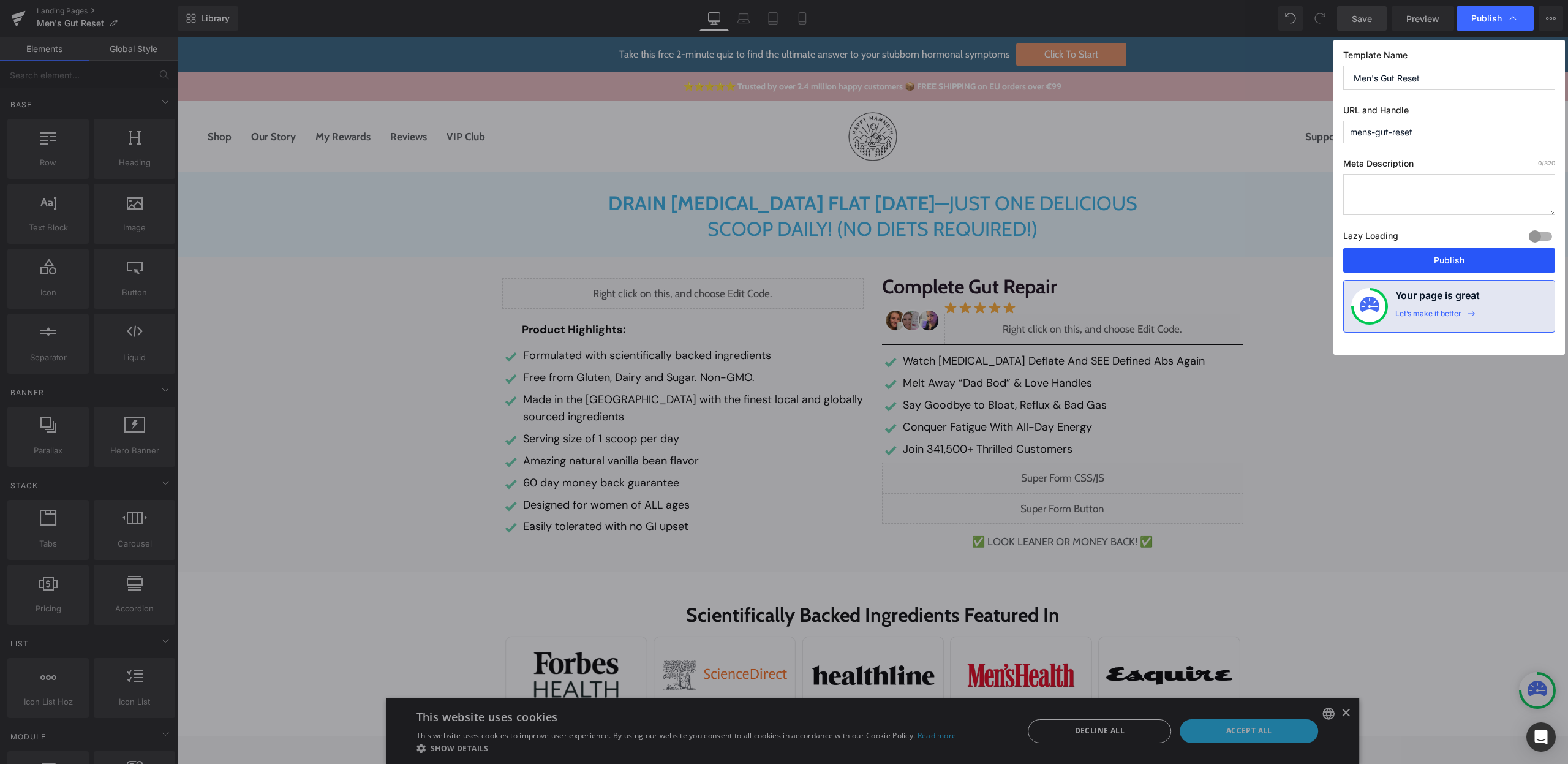
click at [1392, 266] on button "Publish" at bounding box center [1449, 260] width 212 height 25
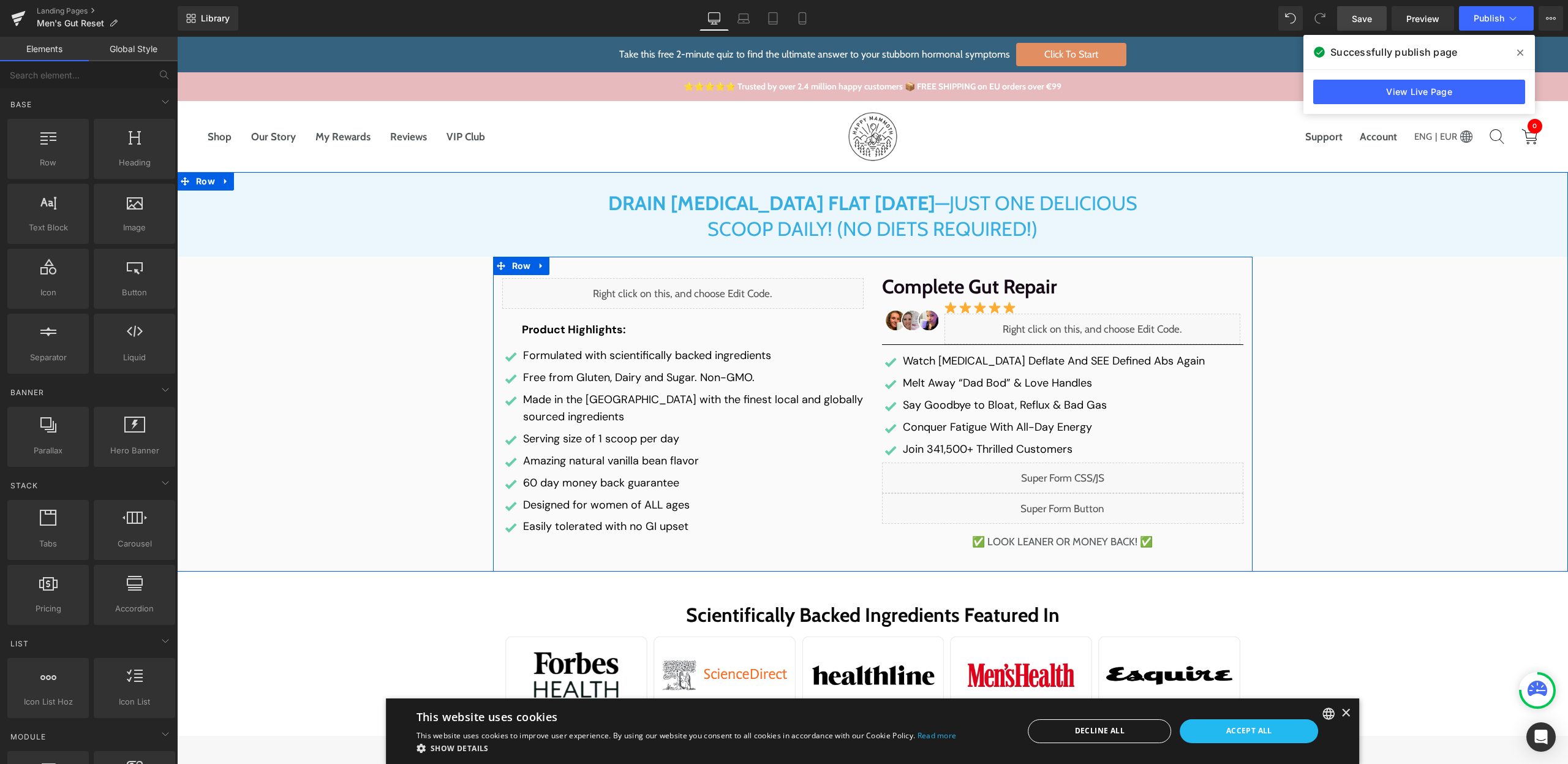
click at [1070, 479] on div "Liquid" at bounding box center [1062, 478] width 361 height 31
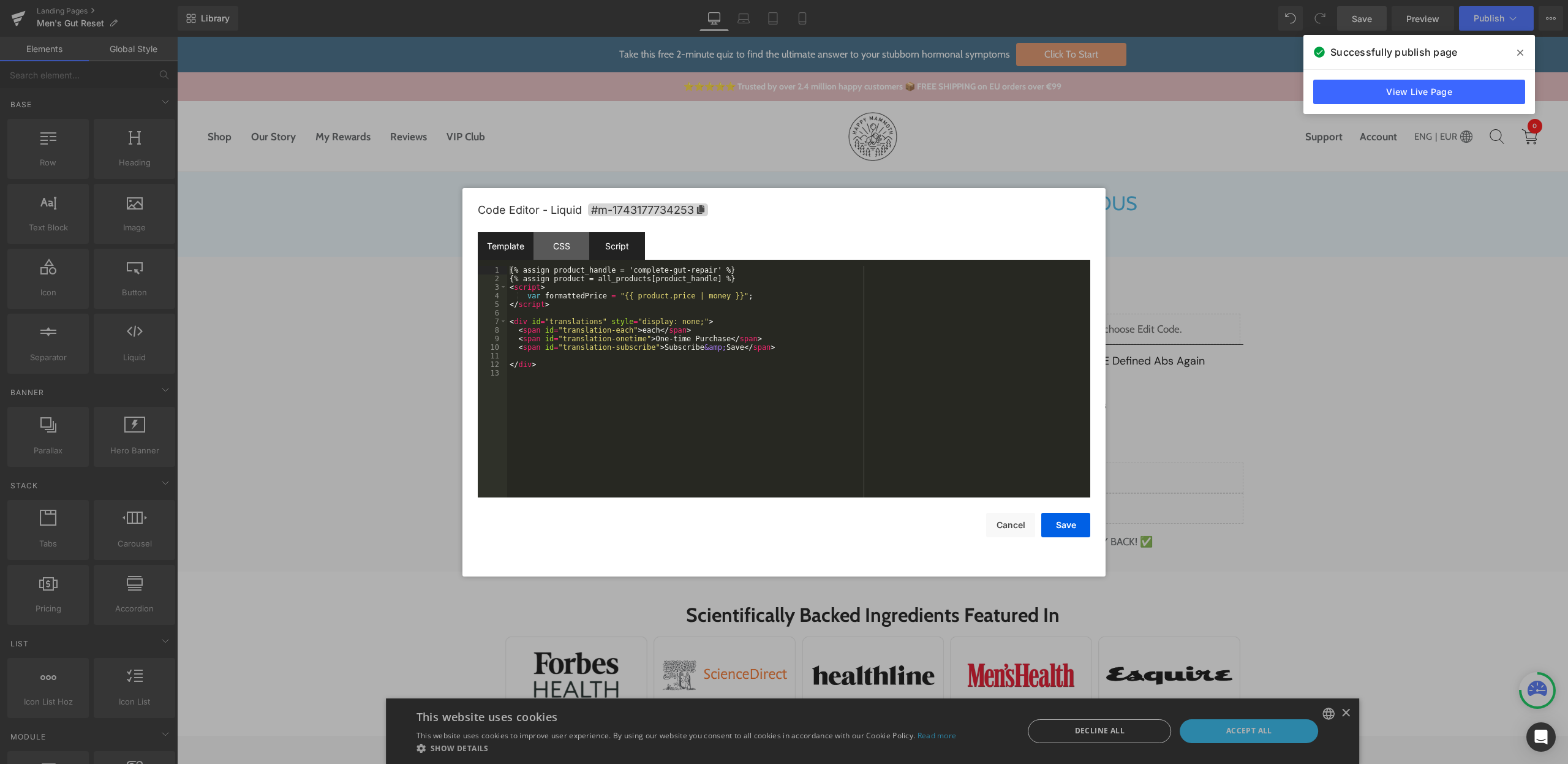
click at [628, 234] on div "Script" at bounding box center [617, 245] width 56 height 28
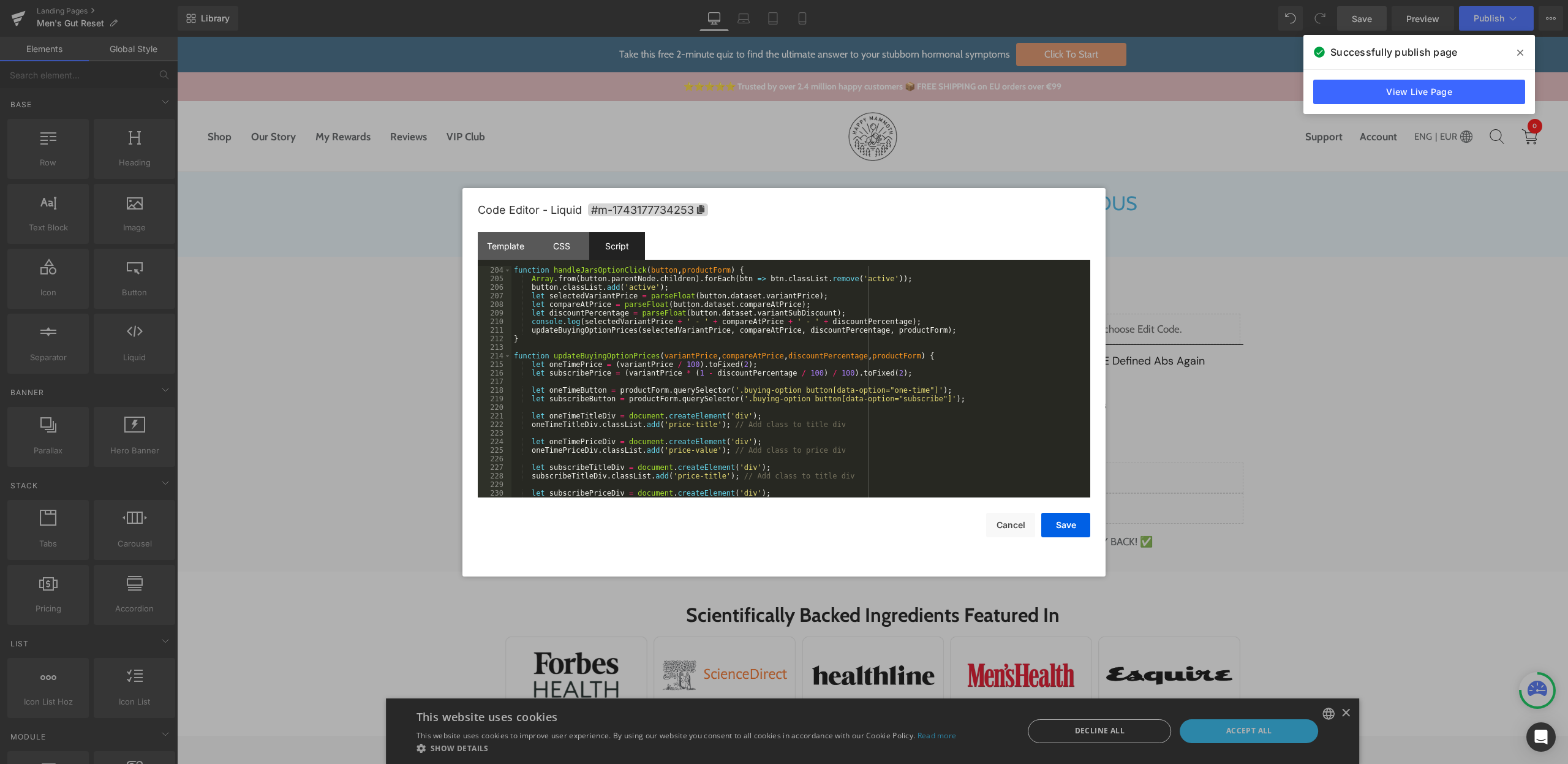
scroll to position [2042, 0]
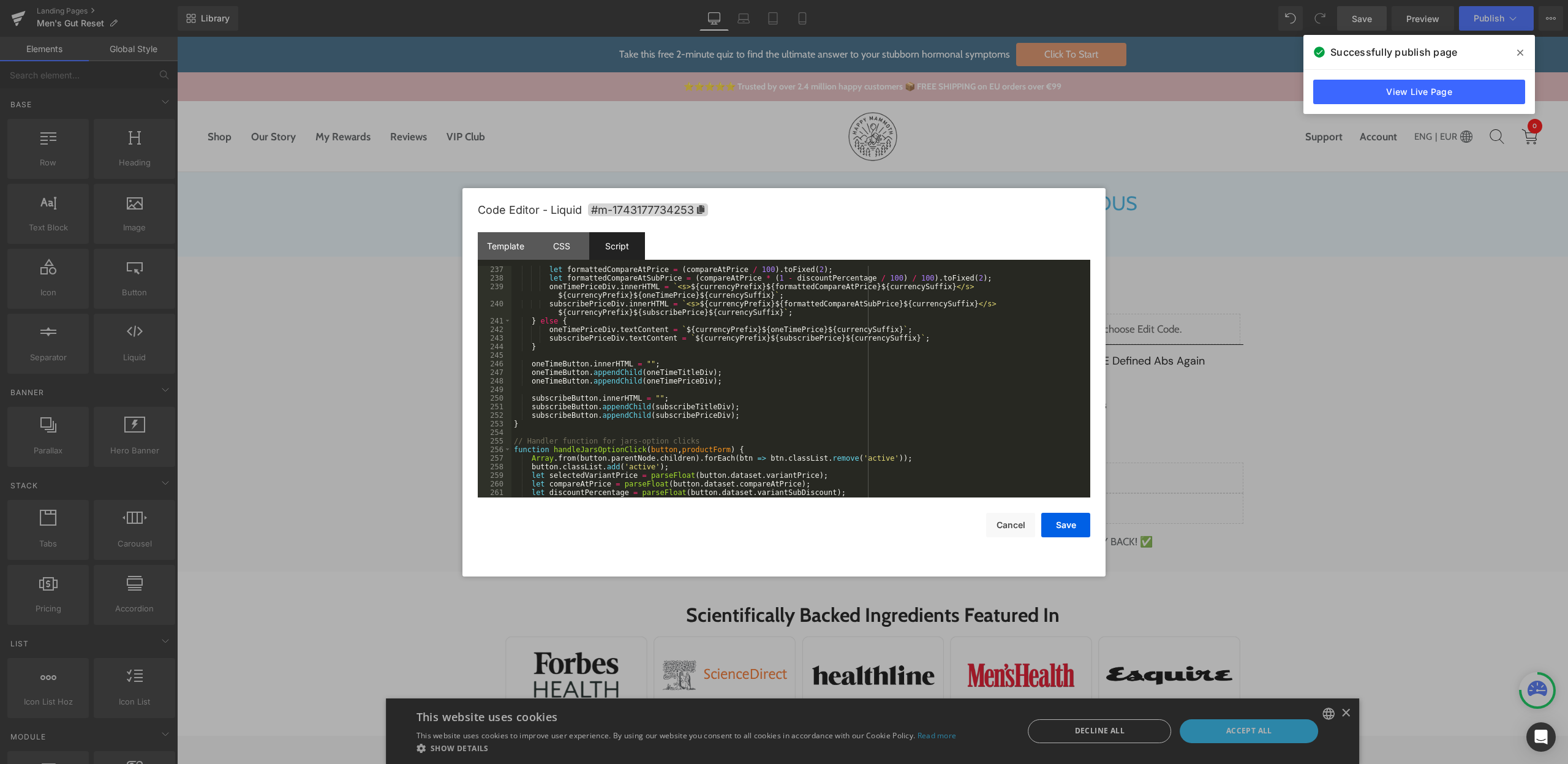
click at [1516, 43] on span at bounding box center [1520, 52] width 19 height 19
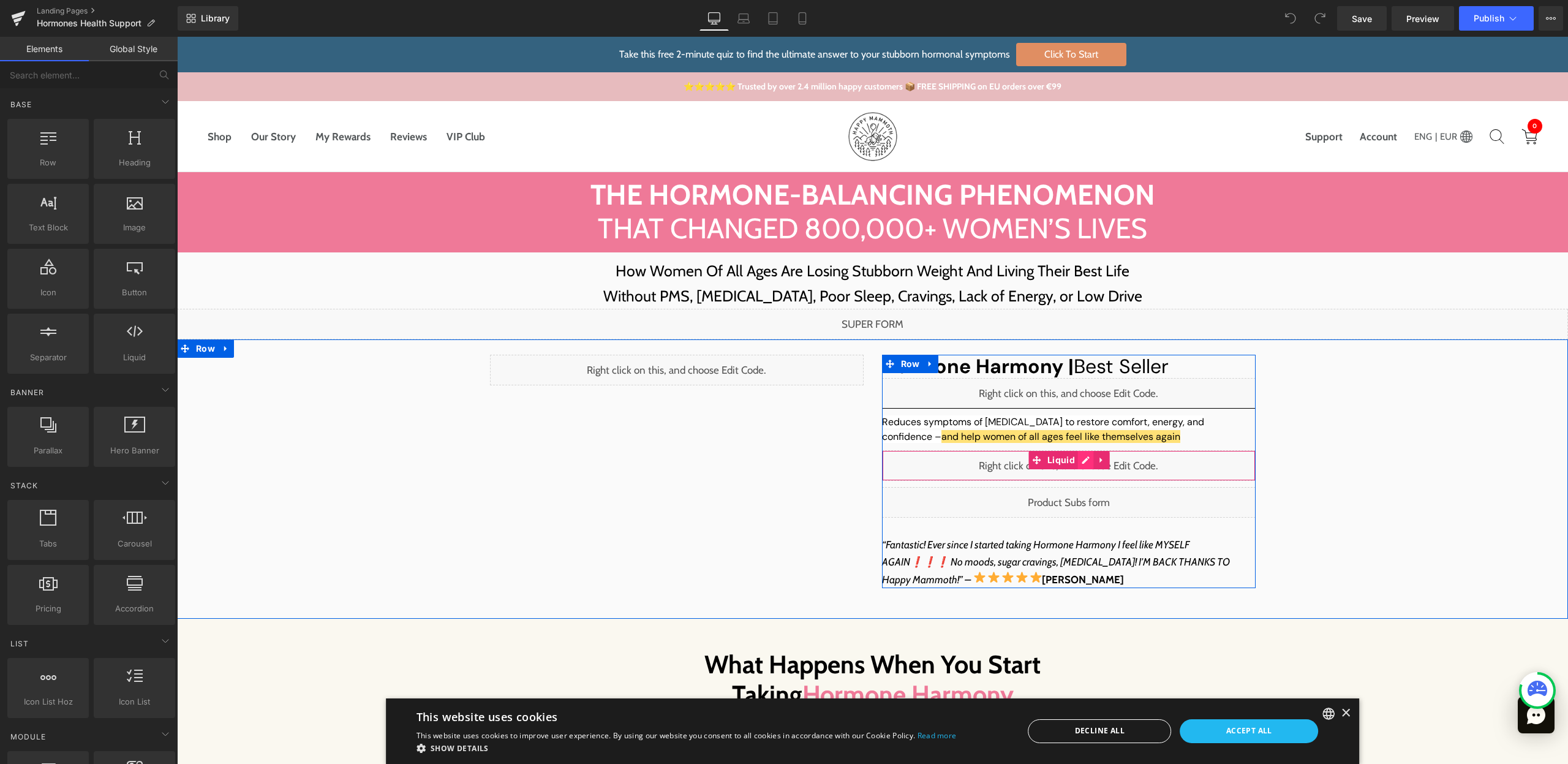
click at [1082, 464] on div "Liquid" at bounding box center [1068, 465] width 374 height 31
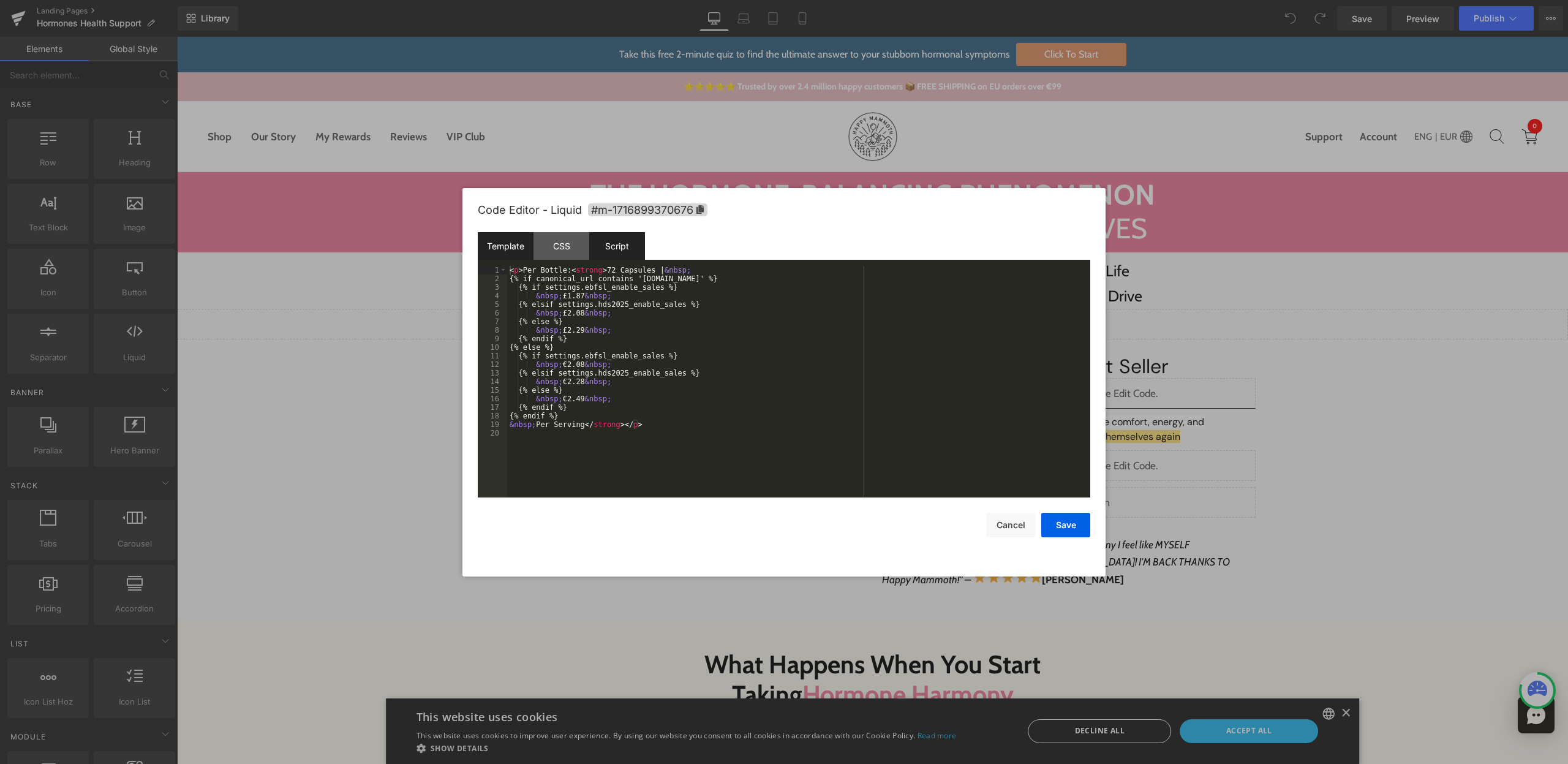
click at [611, 255] on div "Script" at bounding box center [617, 245] width 56 height 28
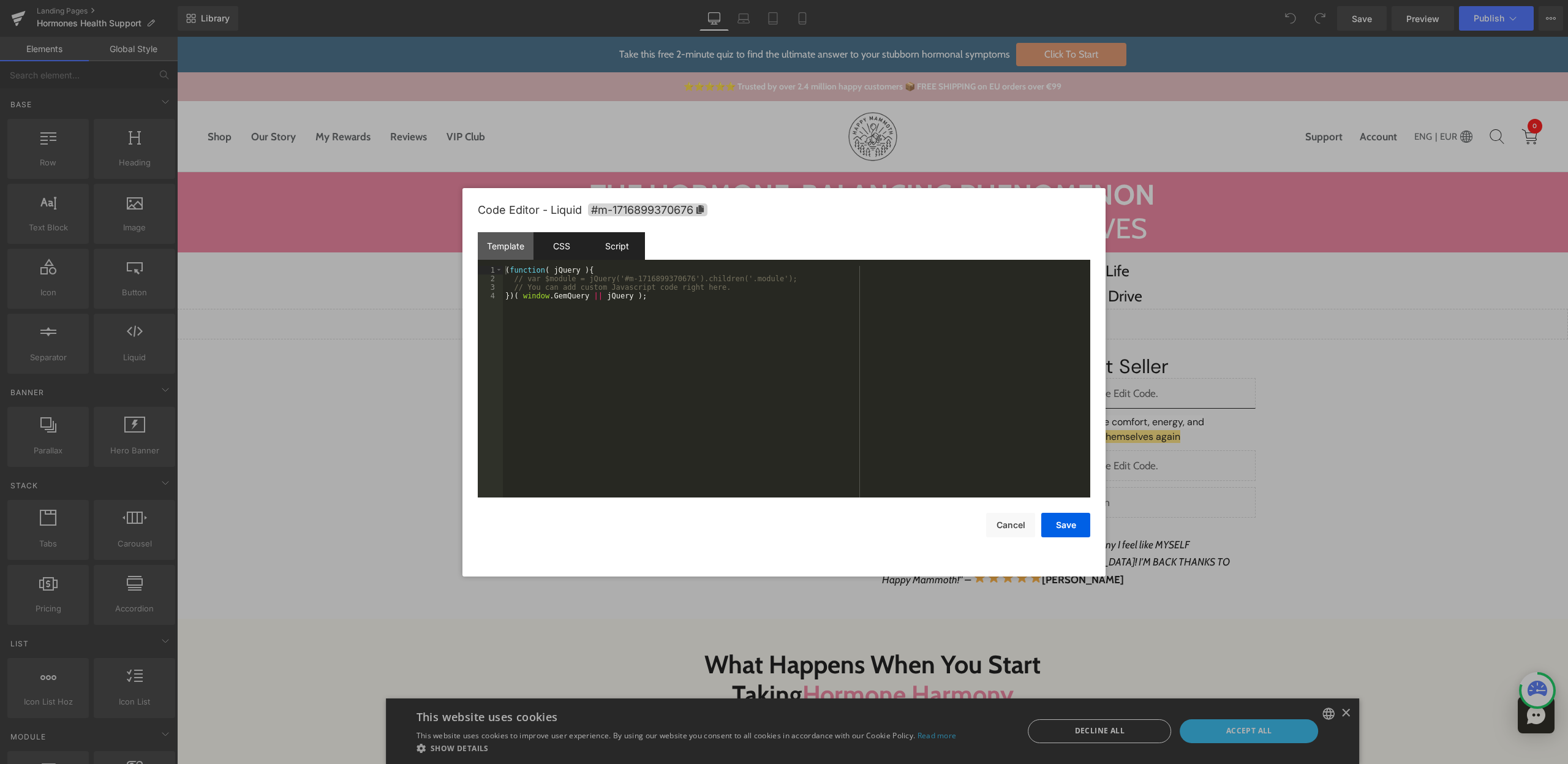
click at [570, 254] on div "CSS" at bounding box center [561, 245] width 56 height 28
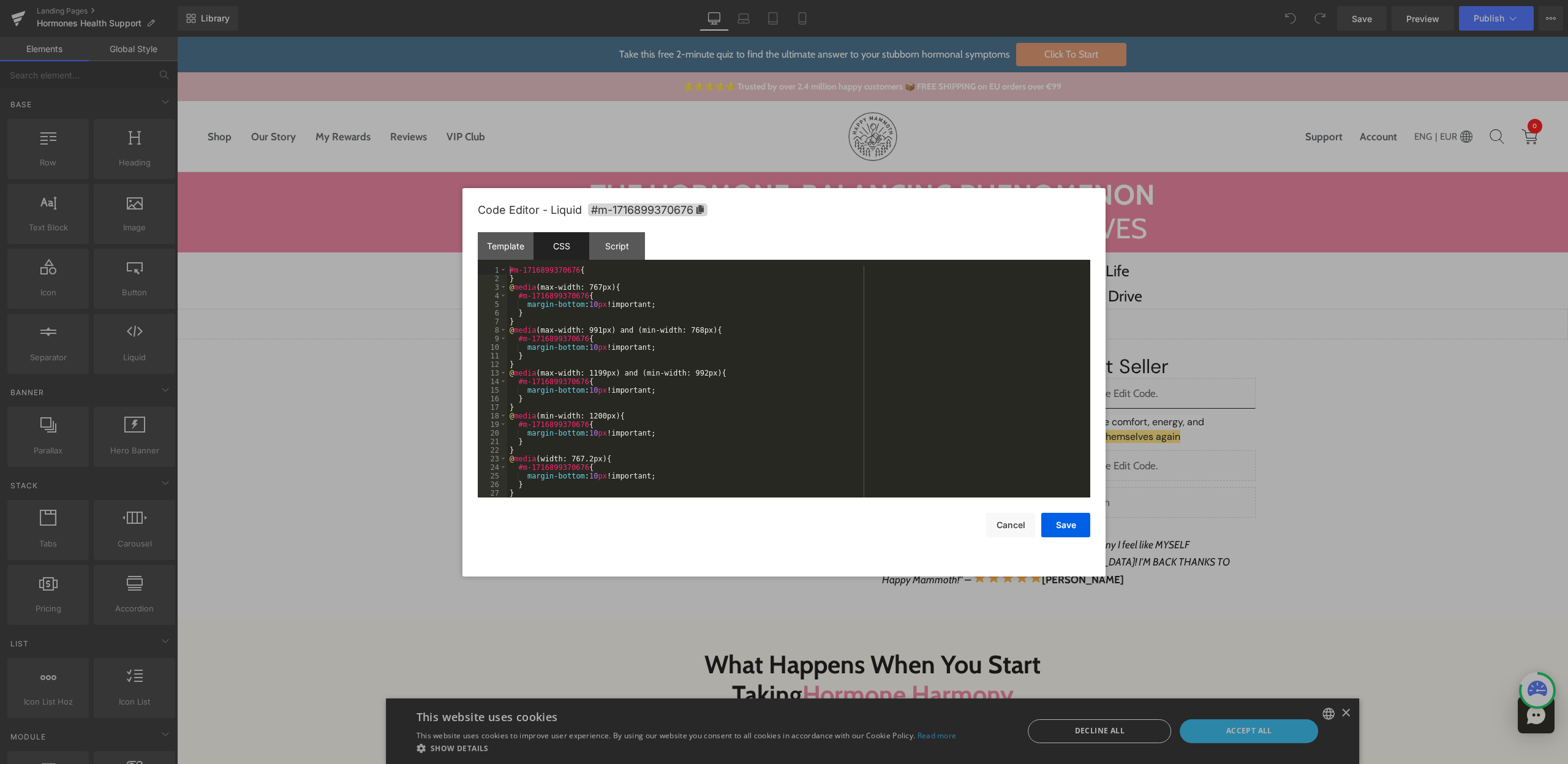
click at [1305, 395] on div at bounding box center [784, 382] width 1568 height 764
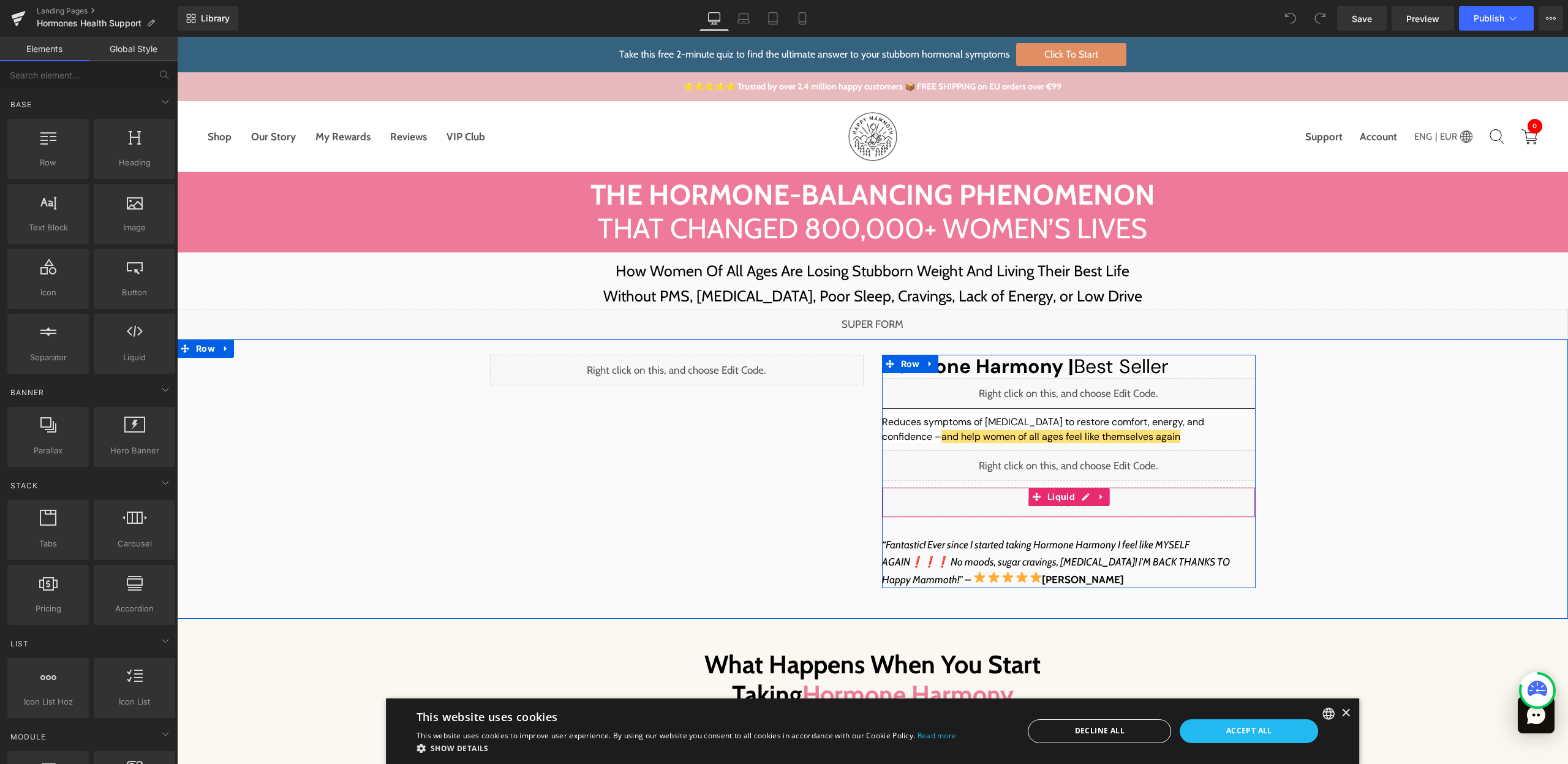
click at [1080, 502] on div "Liquid" at bounding box center [1068, 502] width 374 height 31
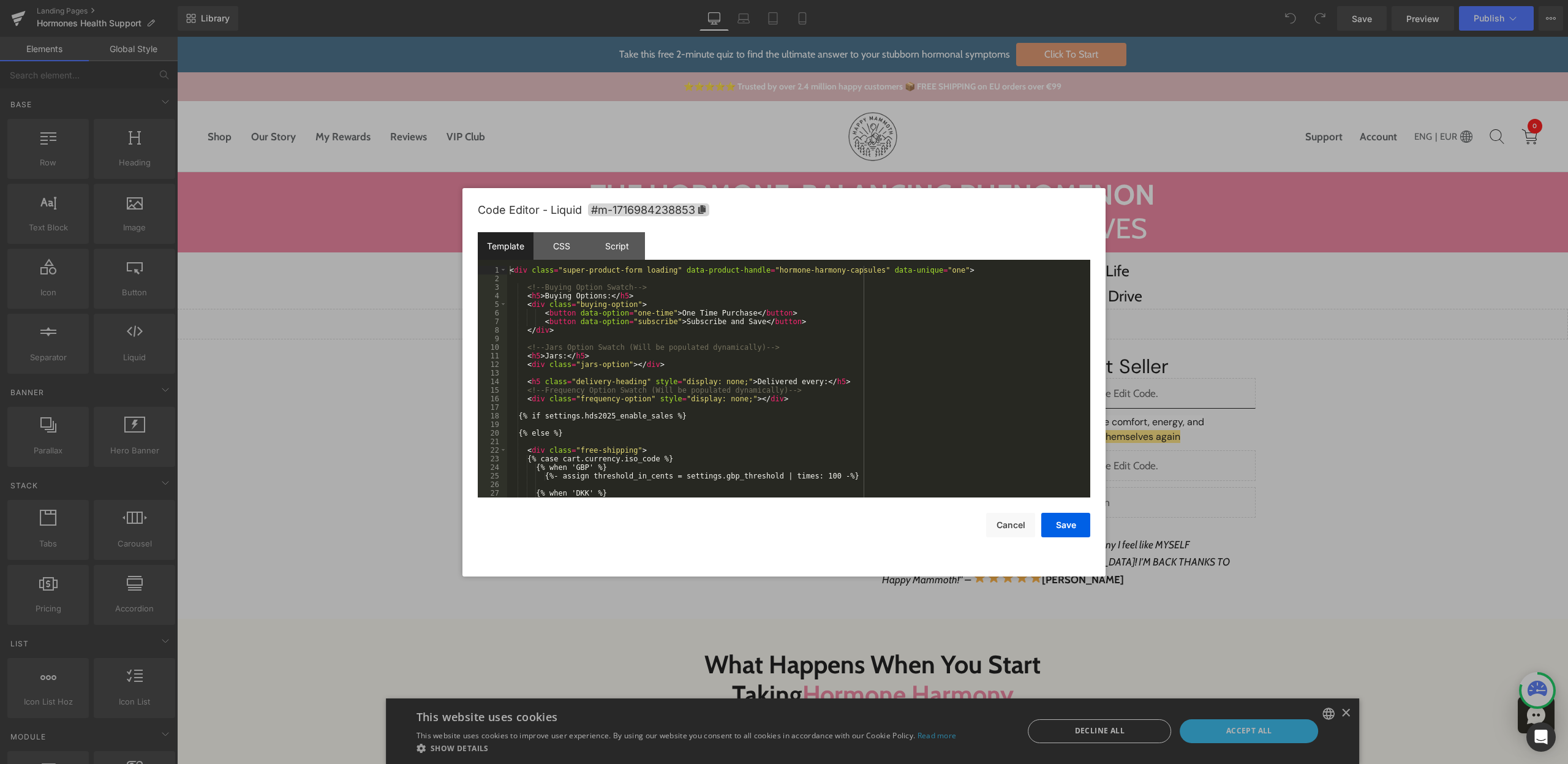
click at [648, 267] on div "< div class = "super-product-form loading" data-product-handle = "hormone-harmo…" at bounding box center [796, 389] width 578 height 248
click at [628, 255] on div "Script" at bounding box center [617, 245] width 56 height 28
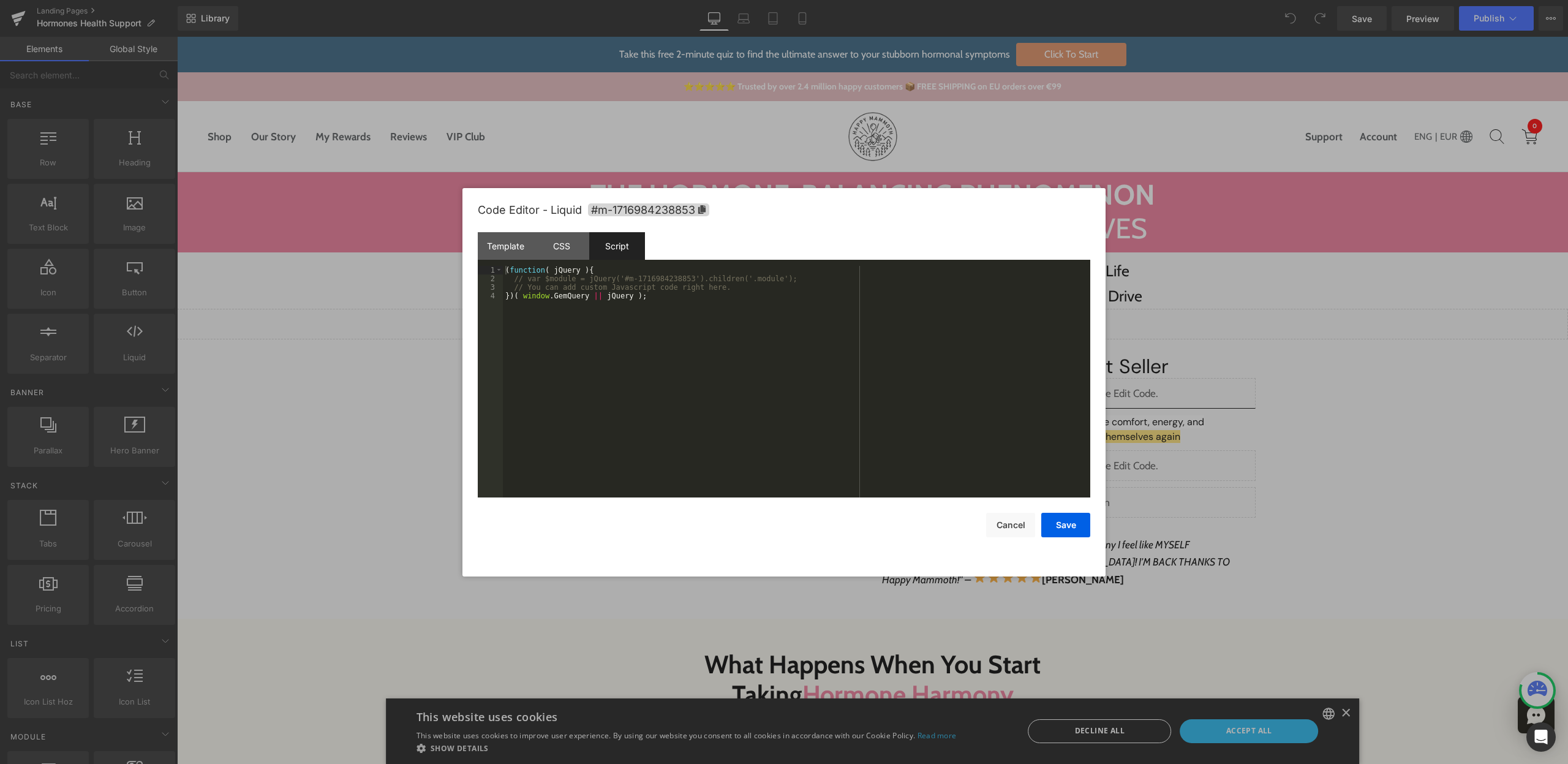
click at [692, 395] on div "( function ( jQuery ) { // var $module = jQuery('#m-1716984238853').children('.…" at bounding box center [796, 389] width 587 height 248
click at [577, 258] on div "CSS" at bounding box center [561, 245] width 56 height 28
click at [1352, 334] on div at bounding box center [784, 382] width 1568 height 764
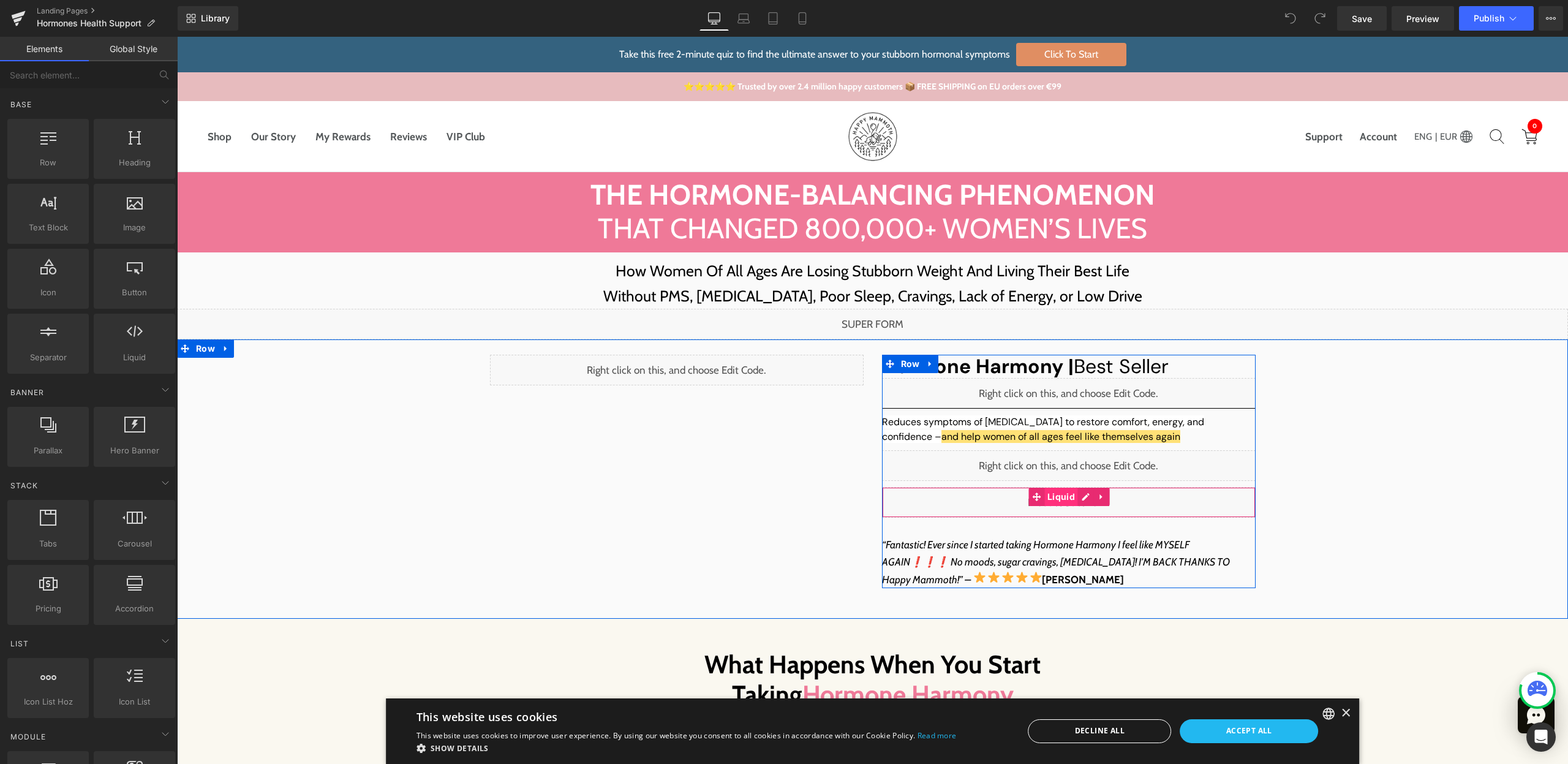
click at [1068, 498] on span "Liquid" at bounding box center [1061, 497] width 34 height 19
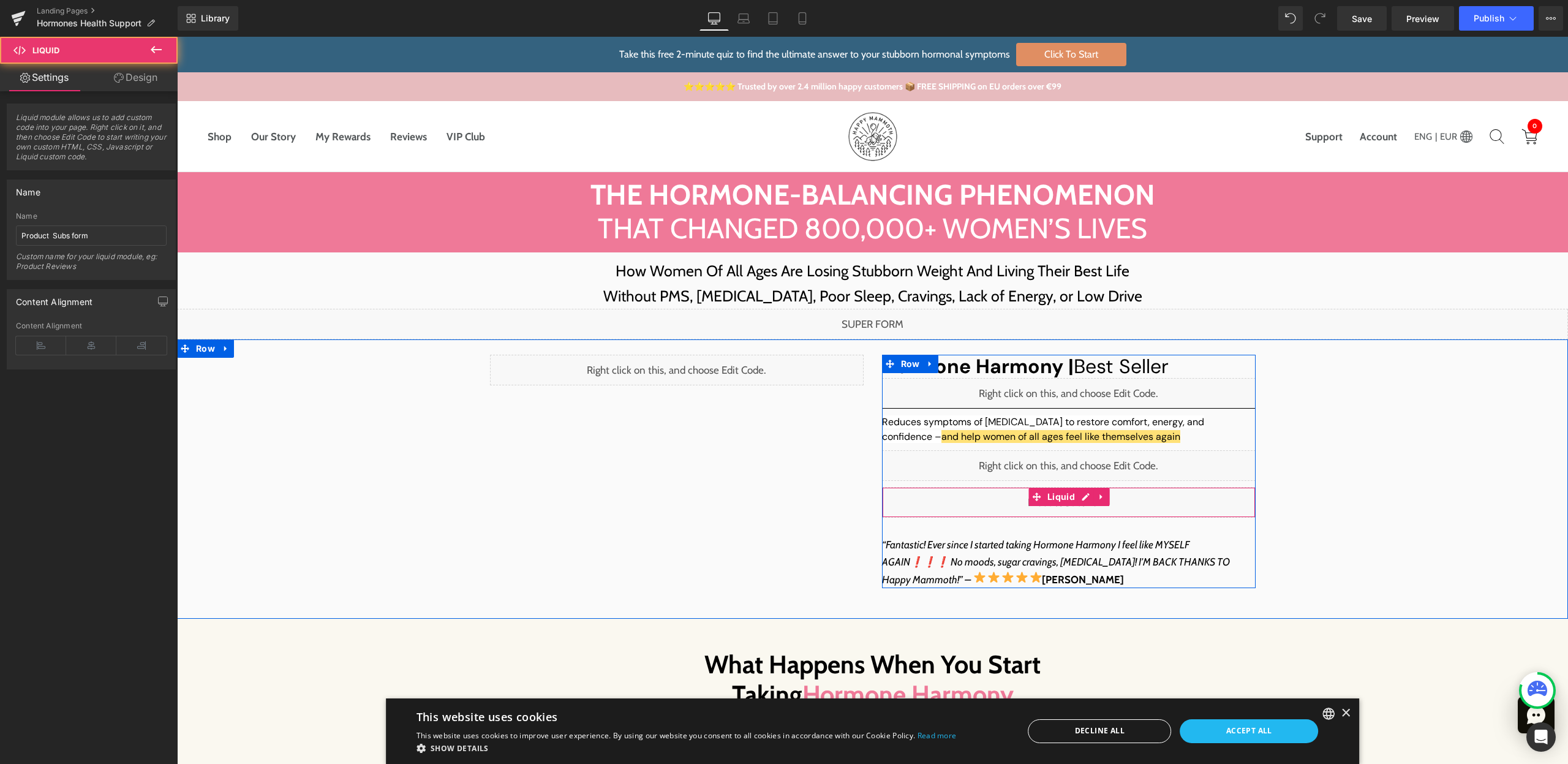
click at [1083, 498] on div "Liquid" at bounding box center [1068, 502] width 374 height 31
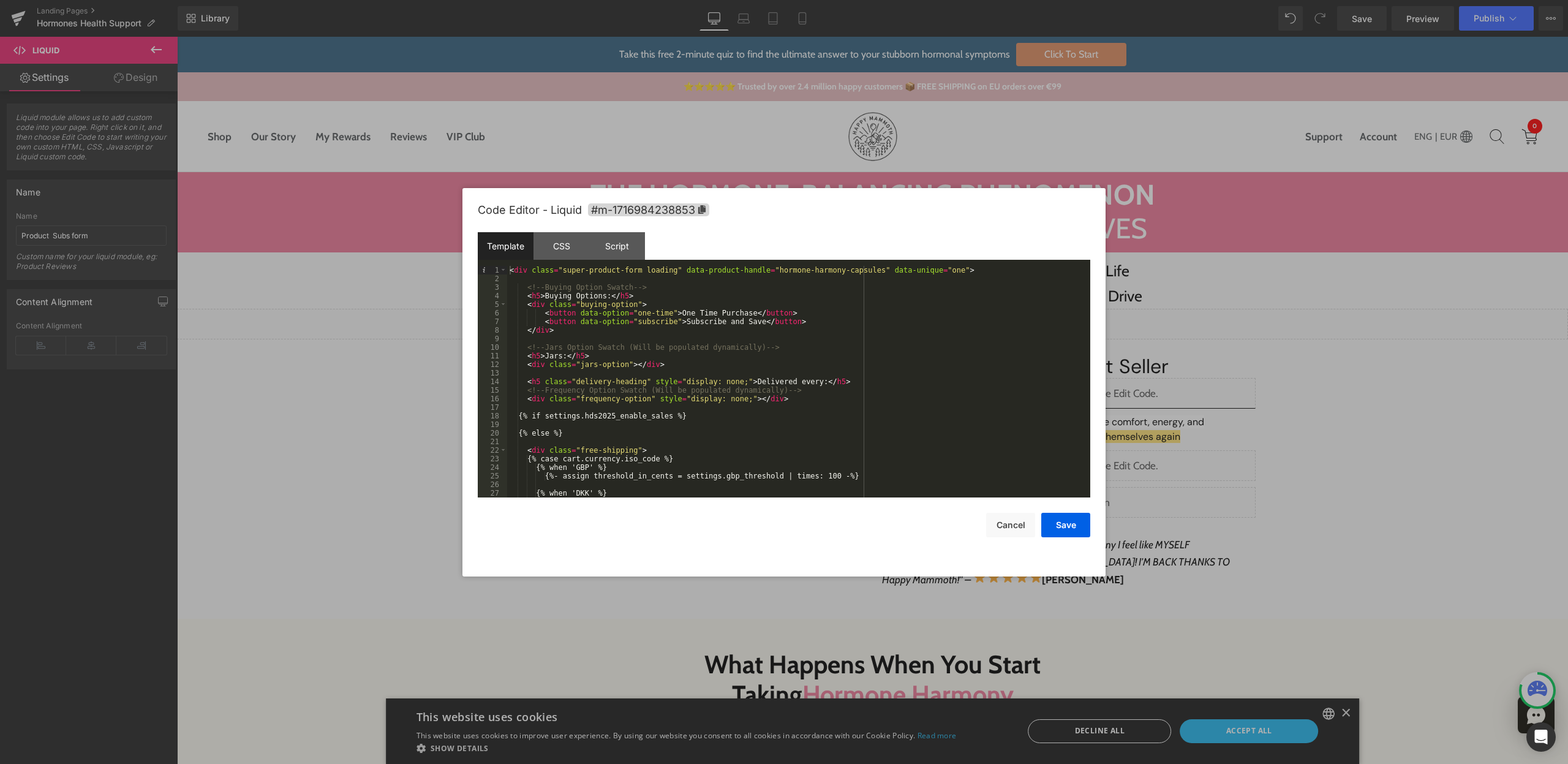
click at [1291, 421] on div at bounding box center [784, 382] width 1568 height 764
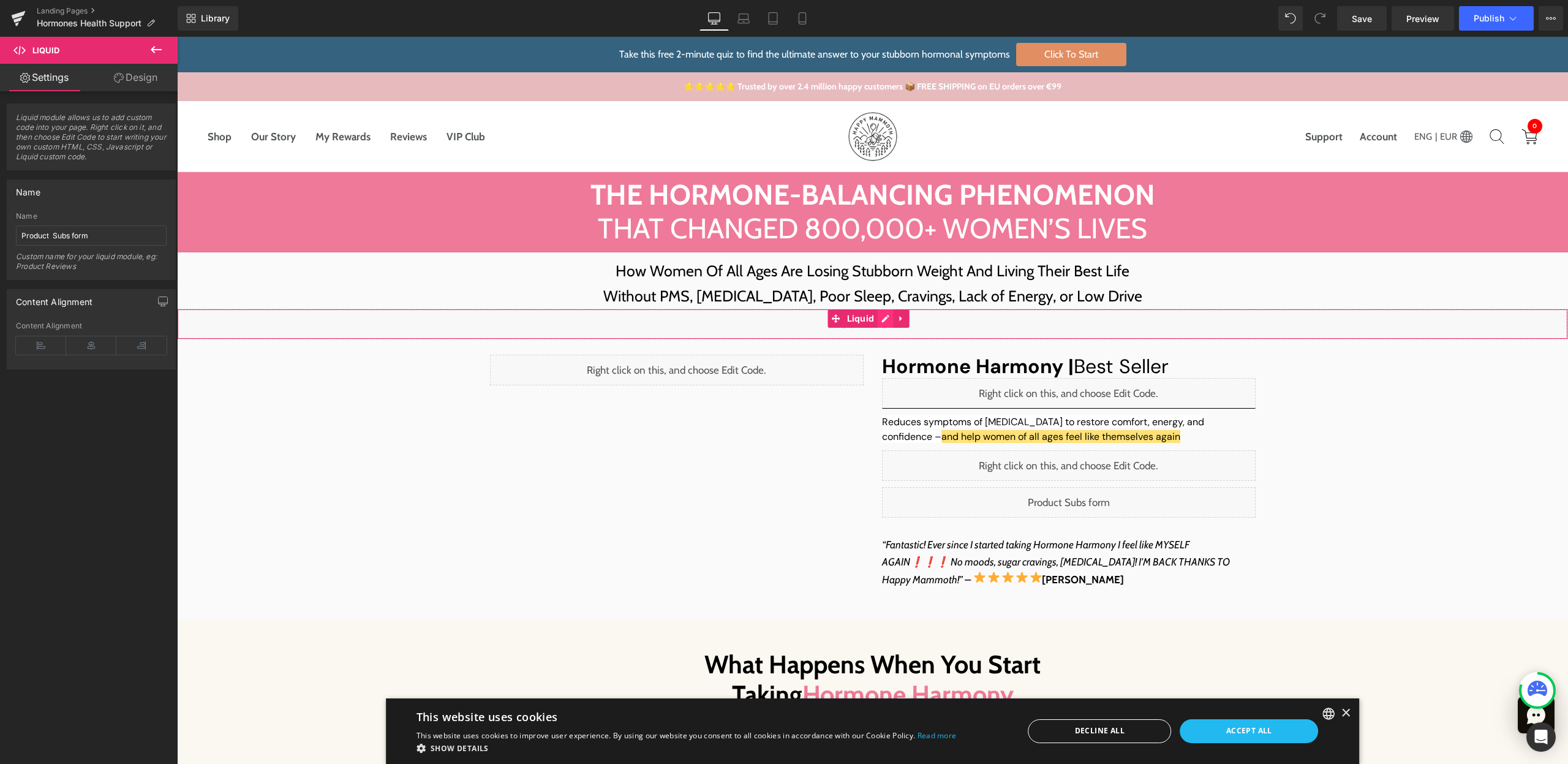
click at [891, 324] on div "Liquid" at bounding box center [872, 324] width 1391 height 31
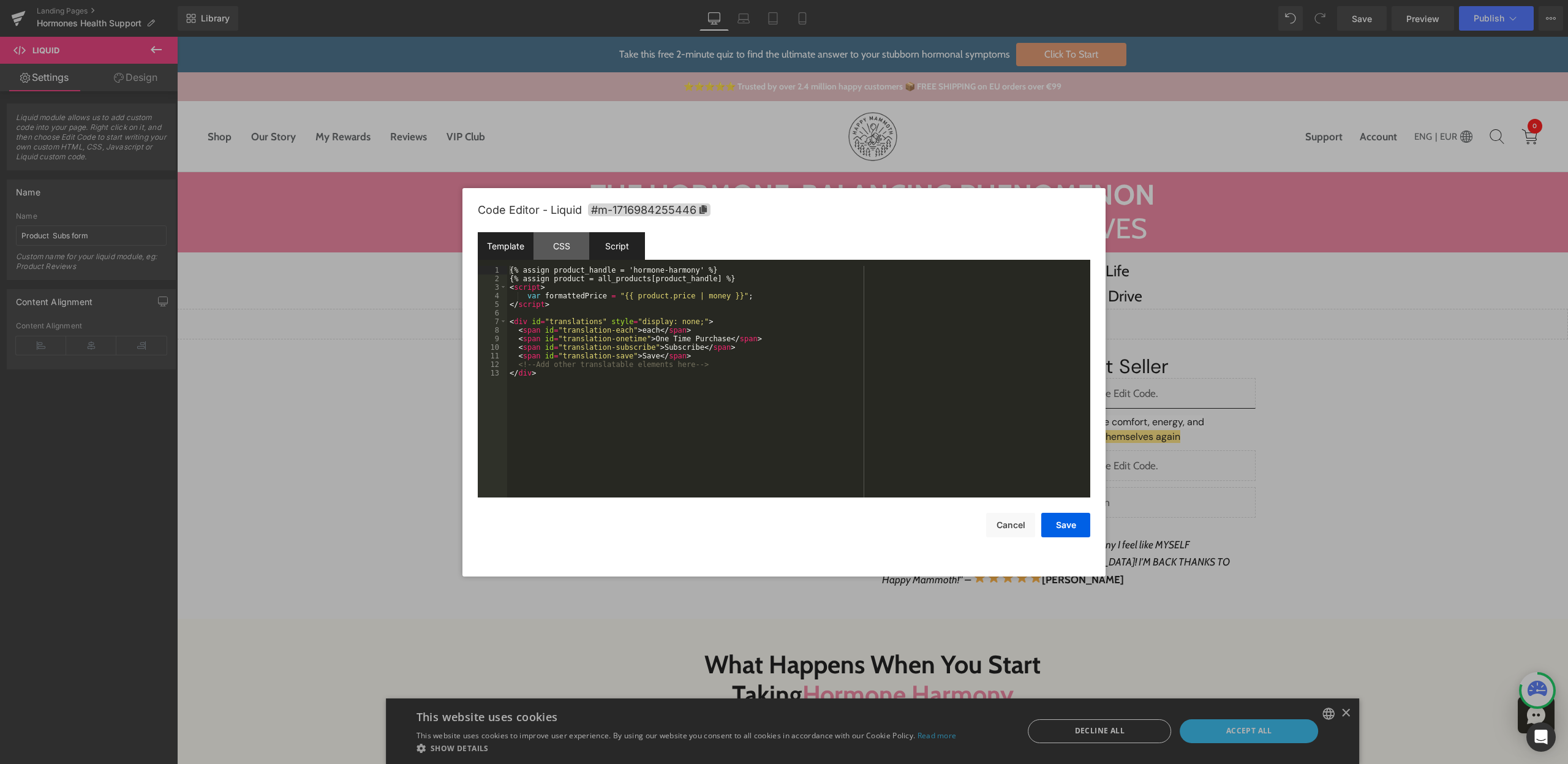
click at [609, 243] on div "Script" at bounding box center [617, 245] width 56 height 28
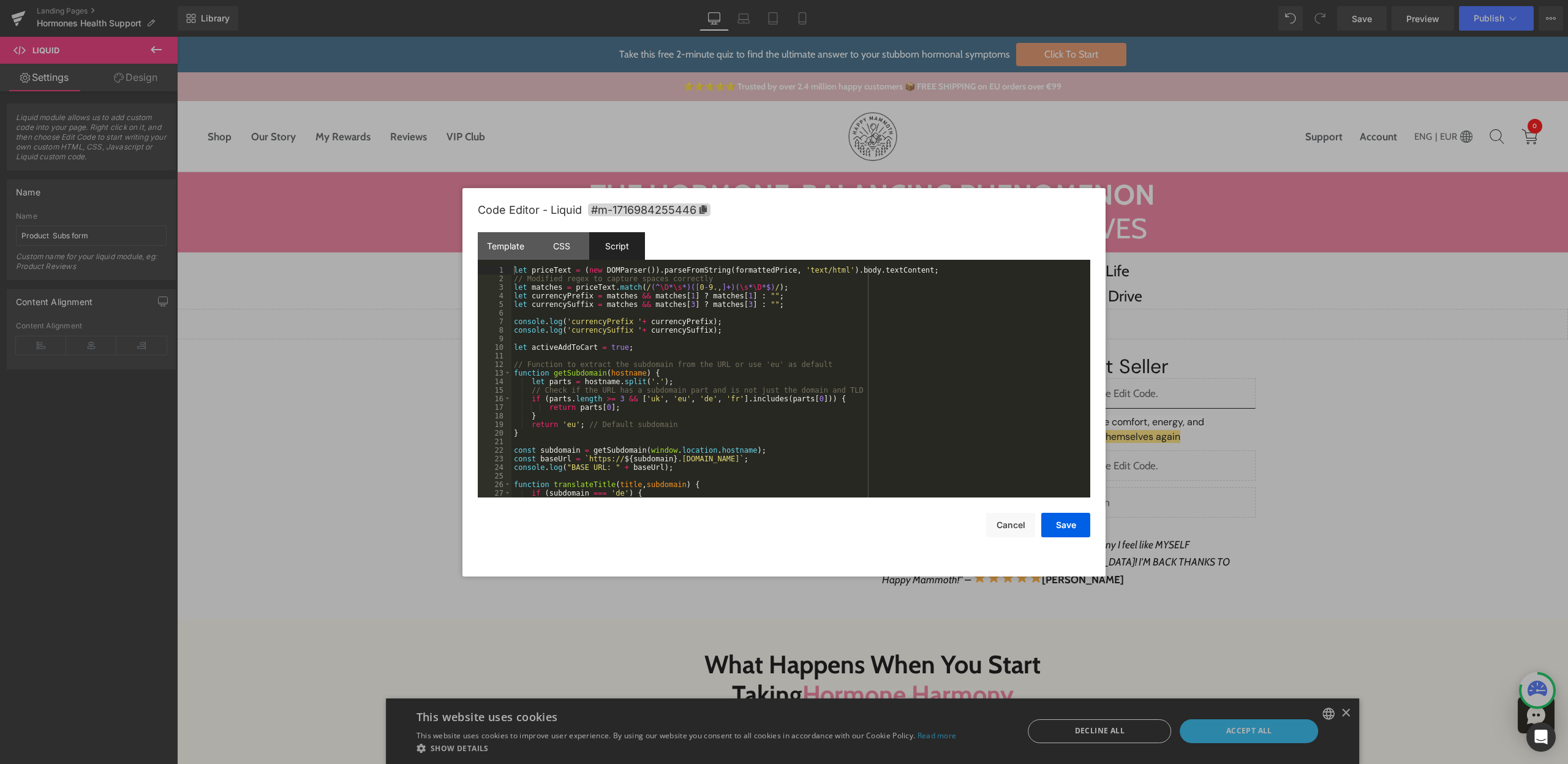
click at [624, 347] on div "let priceText = ( new DOMParser ( )) . parseFromString ( formattedPrice , 'text…" at bounding box center [798, 389] width 574 height 248
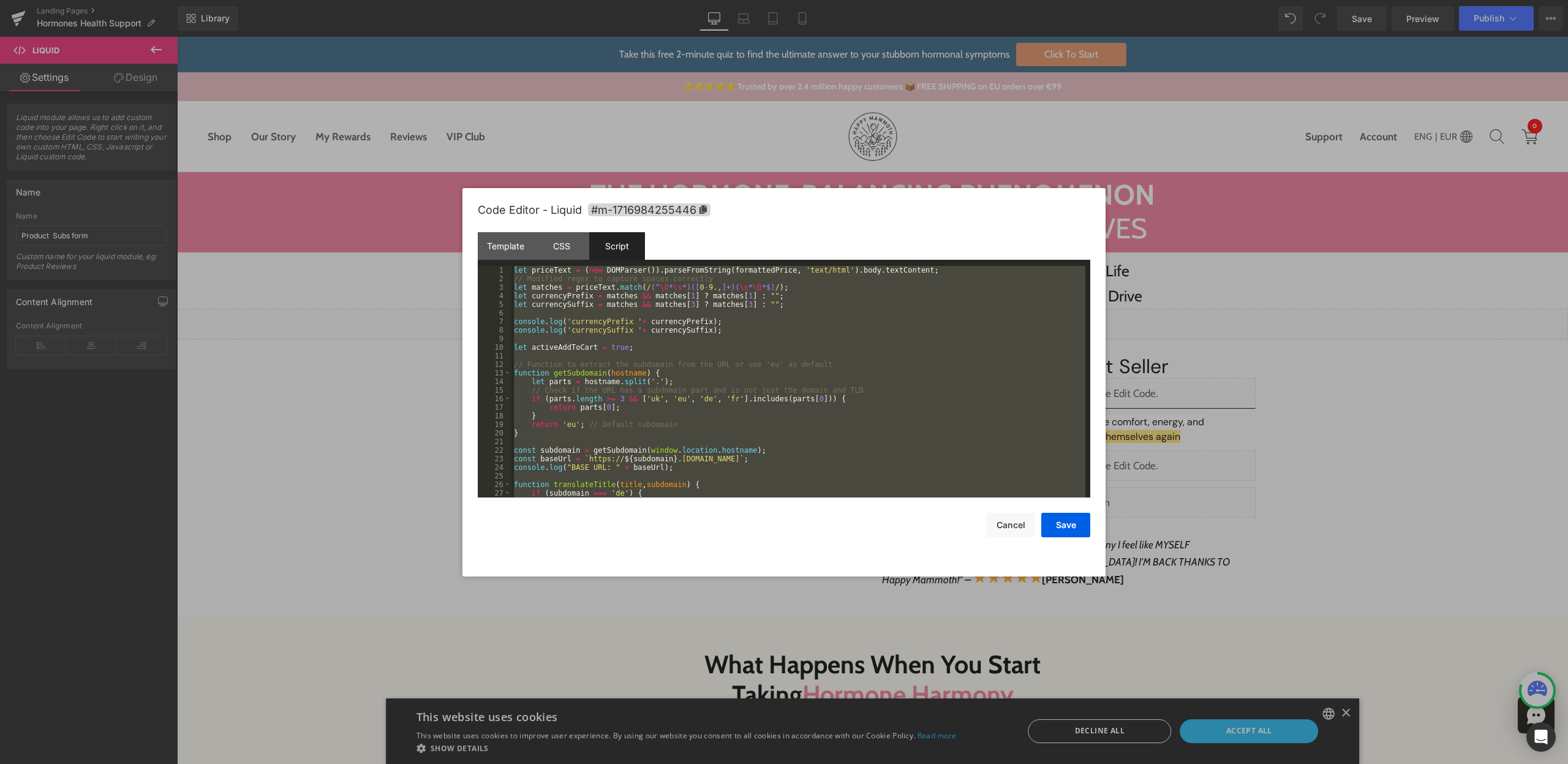
click at [618, 372] on div "let priceText = ( new DOMParser ( )) . parseFromString ( formattedPrice , 'text…" at bounding box center [798, 389] width 574 height 248
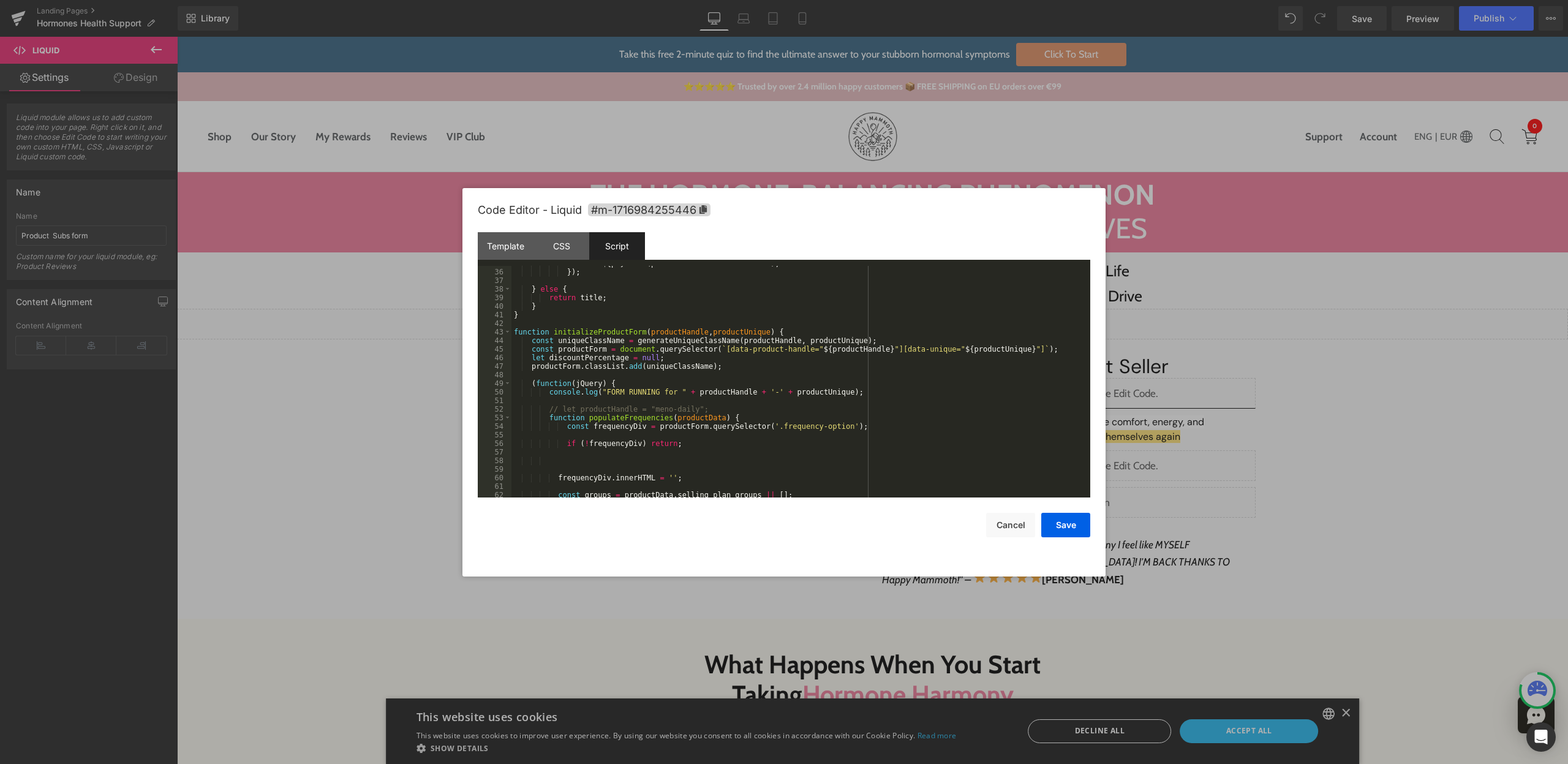
scroll to position [103, 0]
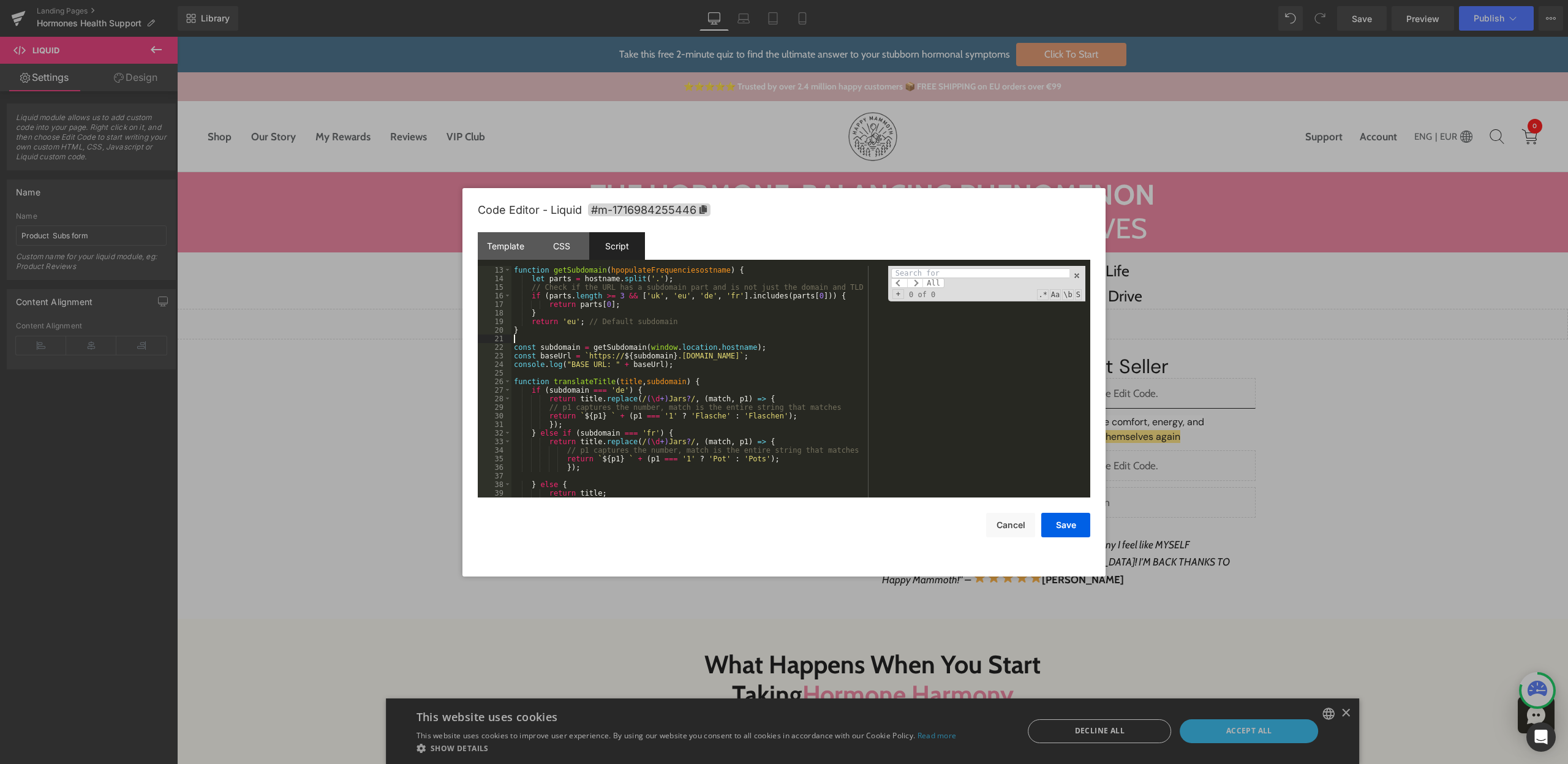
click at [792, 339] on div "function getSubdomain ( hpopulateFrequenciesostname ) { let parts = hostname . …" at bounding box center [798, 389] width 574 height 248
click at [926, 278] on span "All" at bounding box center [933, 283] width 22 height 10
click at [834, 316] on div "function getSubdomain ( hostname ) { let parts = hostname . split ( '.' ) ; // …" at bounding box center [798, 389] width 574 height 248
paste input "populateFrequencies"
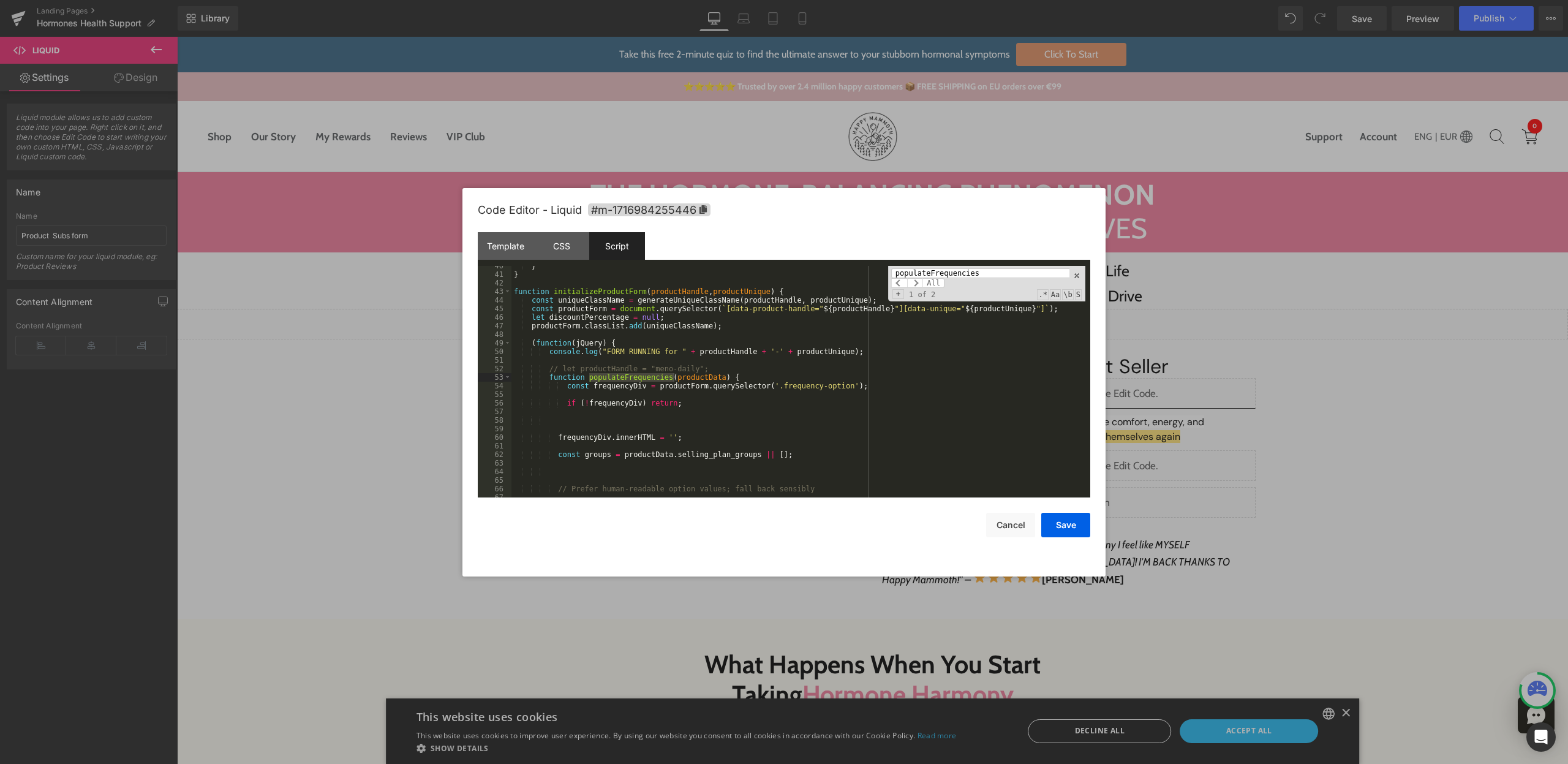
scroll to position [339, 0]
click at [507, 377] on span at bounding box center [507, 377] width 7 height 8
click at [809, 386] on div "} } function initializeProductForm ( productHandle , productUnique ) { const un…" at bounding box center [798, 386] width 574 height 248
click at [810, 380] on div "} } function initializeProductForm ( productHandle , productUnique ) { const un…" at bounding box center [798, 386] width 574 height 248
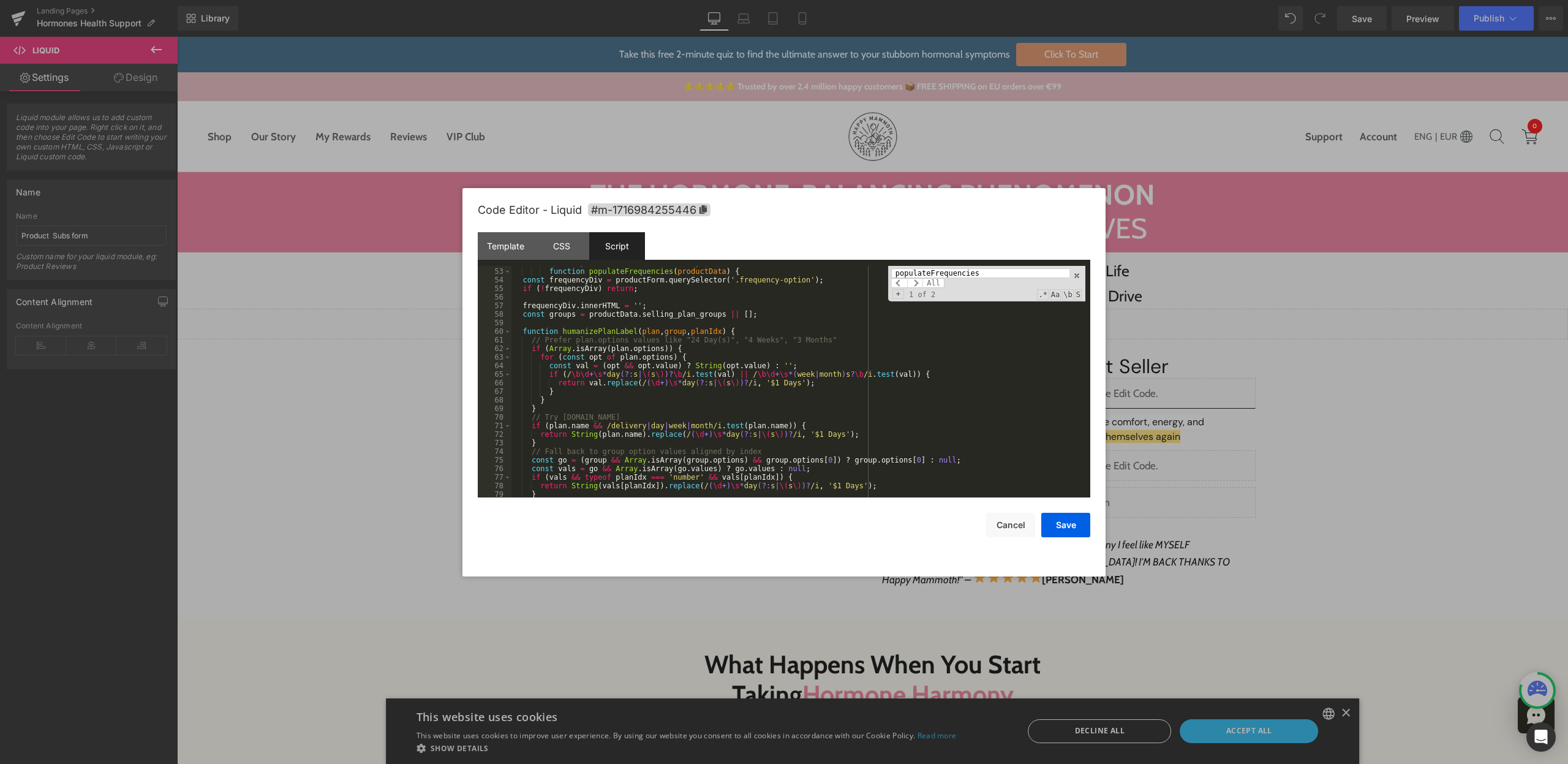
scroll to position [338, 0]
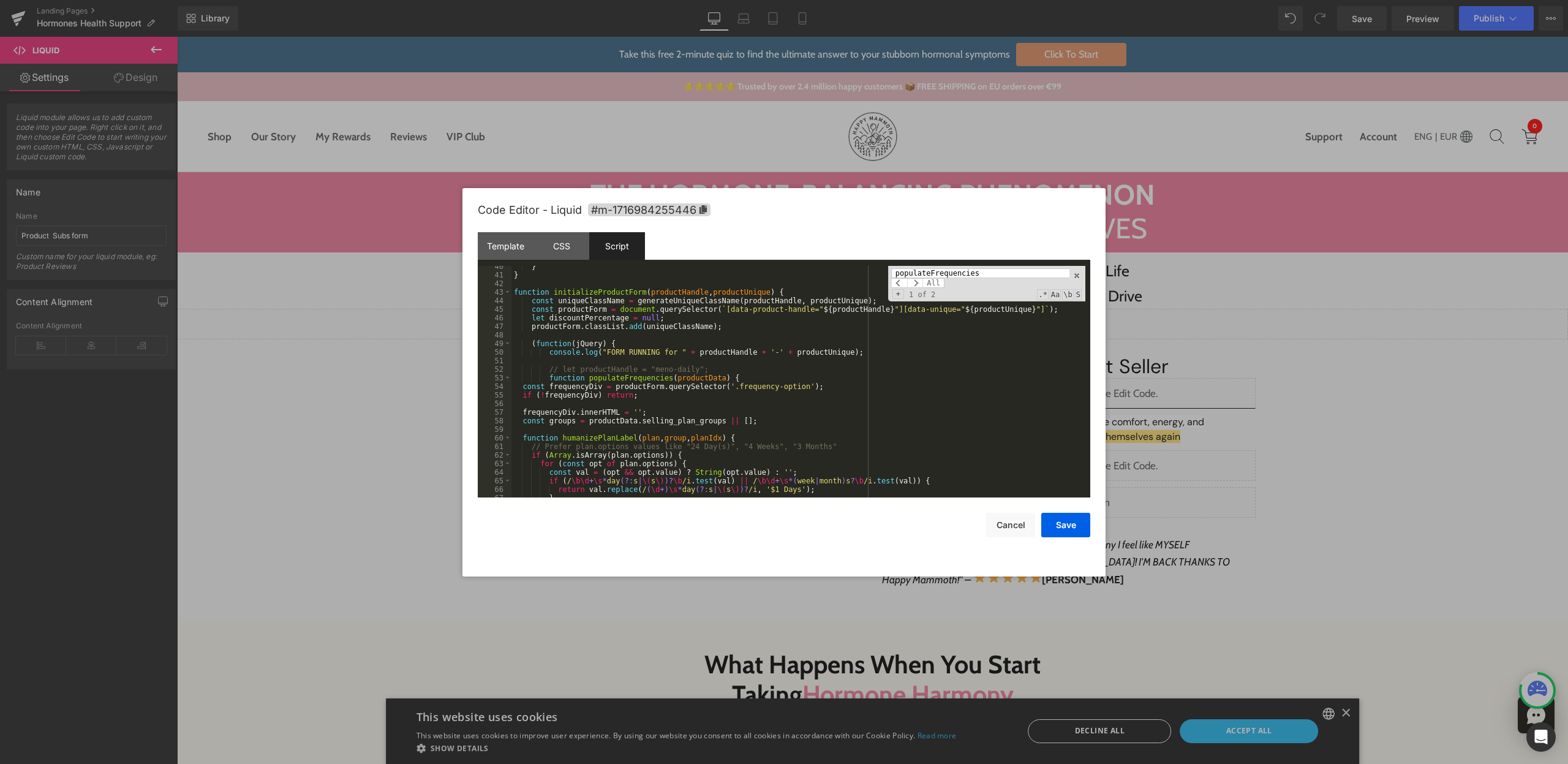
click at [600, 384] on div "} } function initializeProductForm ( productHandle , productUnique ) { const un…" at bounding box center [798, 386] width 574 height 248
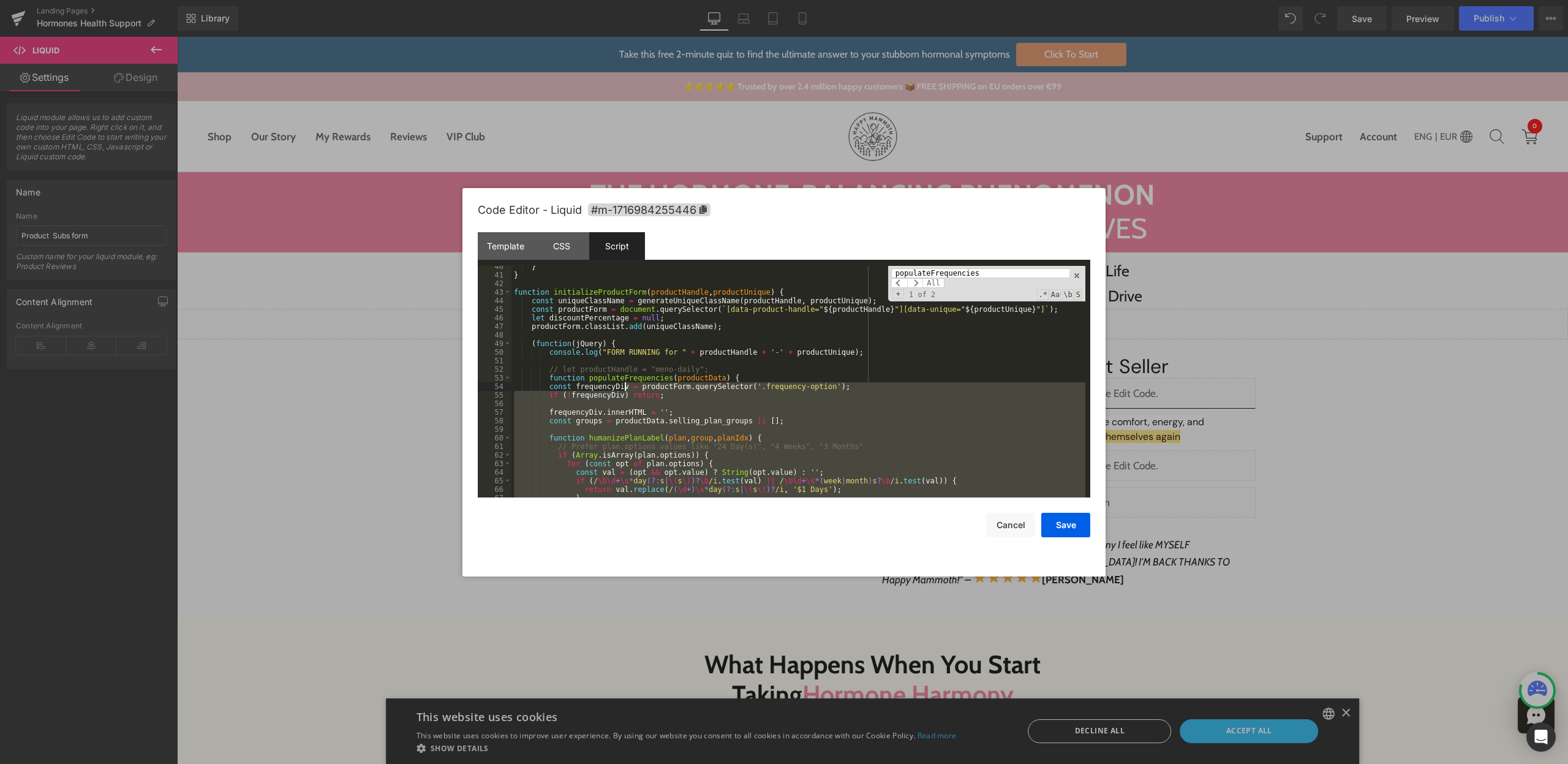
click at [963, 271] on input "populateFrequencies" at bounding box center [980, 273] width 178 height 10
paste input "button.dataset.option === 'subscribe"
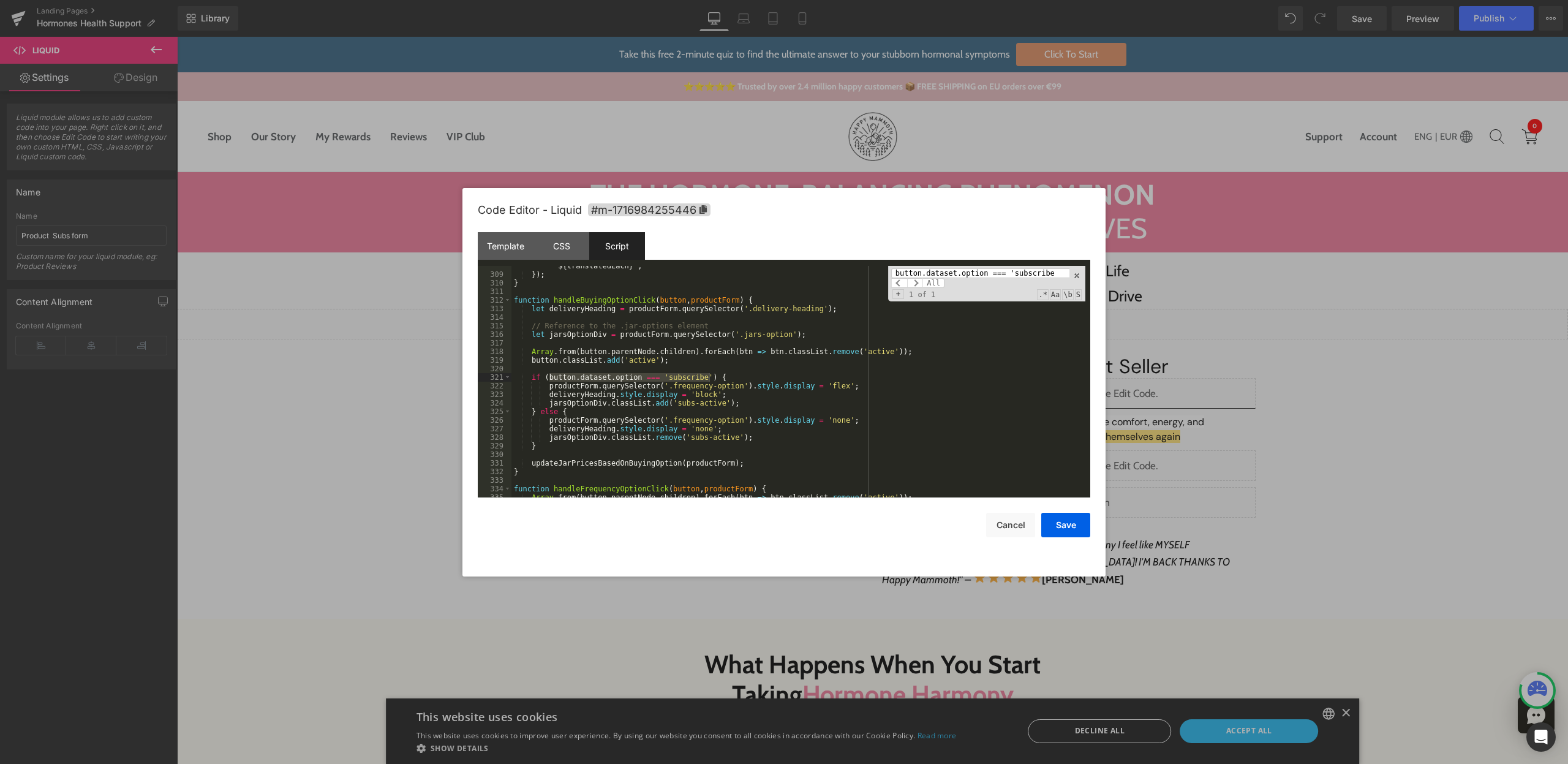
type input "button.dataset.option === 'subscribe"
click at [740, 375] on div "jar . querySelector ( '.price-value' ) . textContent = ` ${ currencyPrefix } ${…" at bounding box center [798, 381] width 574 height 257
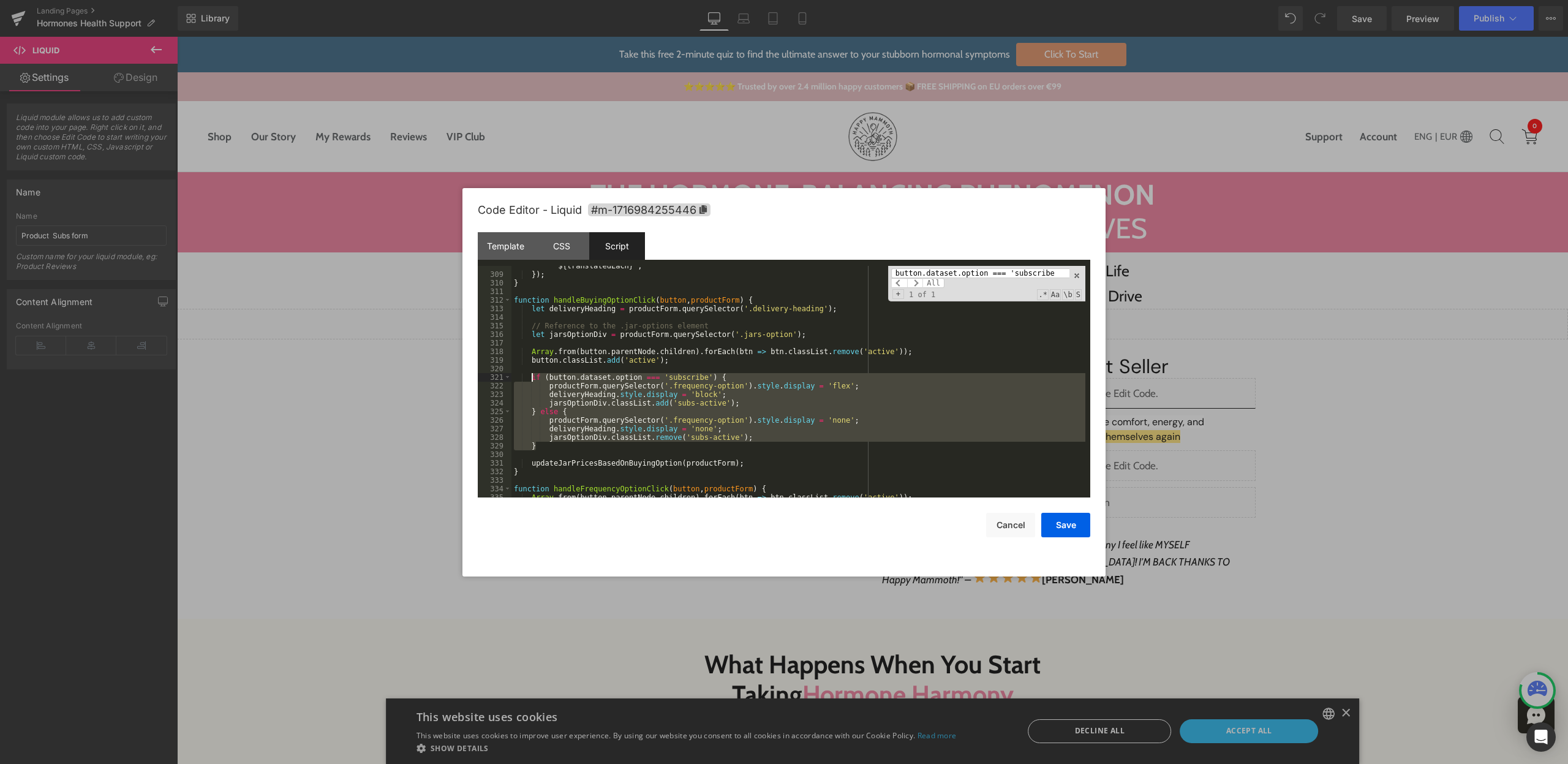
drag, startPoint x: 546, startPoint y: 447, endPoint x: 532, endPoint y: 375, distance: 73.3
click at [532, 375] on div "jar . querySelector ( '.price-value' ) . textContent = ` ${ currencyPrefix } ${…" at bounding box center [798, 381] width 574 height 257
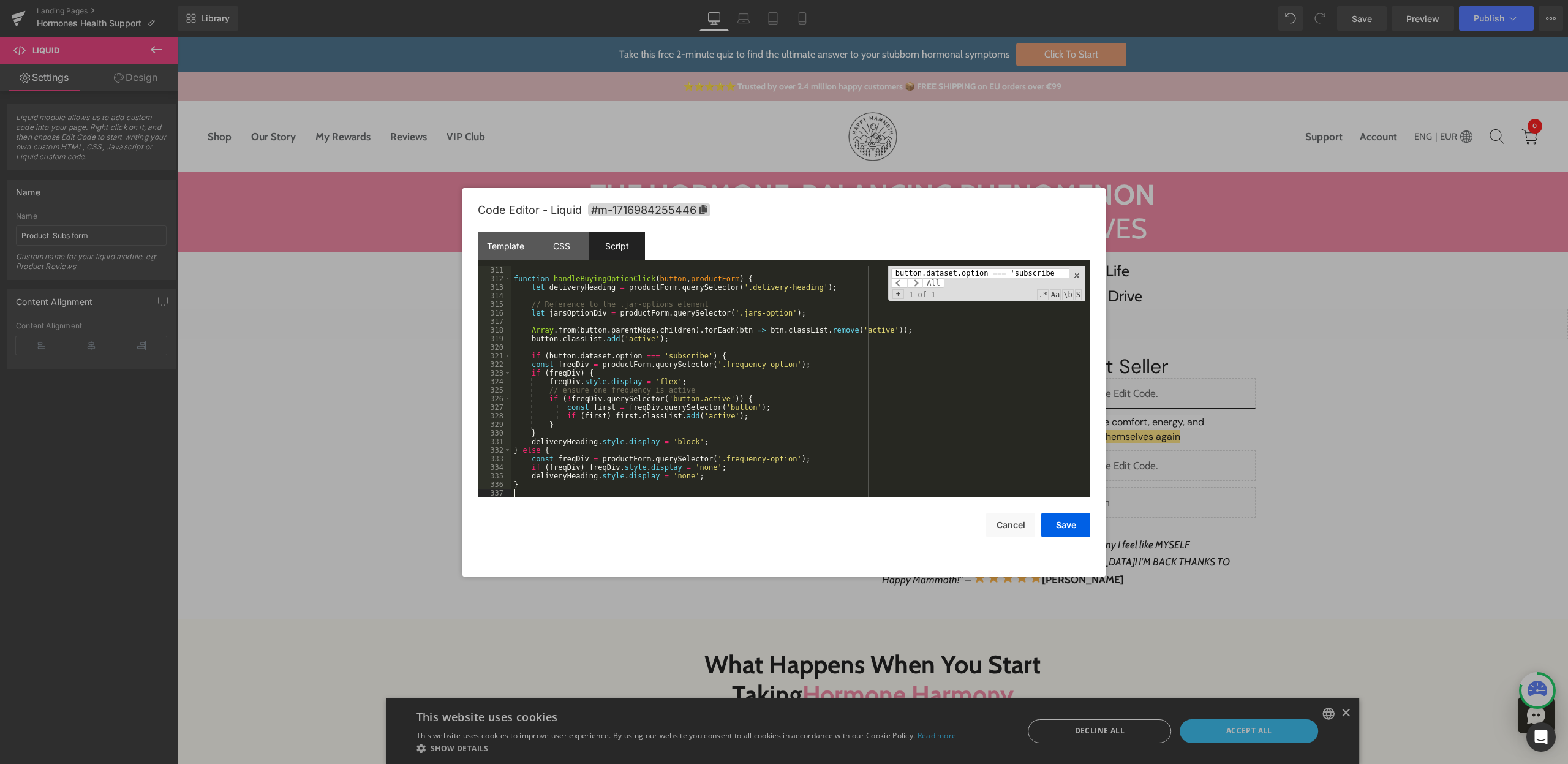
scroll to position [2719, 0]
click at [570, 366] on div "function handleBuyingOptionClick ( button , productForm ) { let deliveryHeading…" at bounding box center [798, 389] width 574 height 248
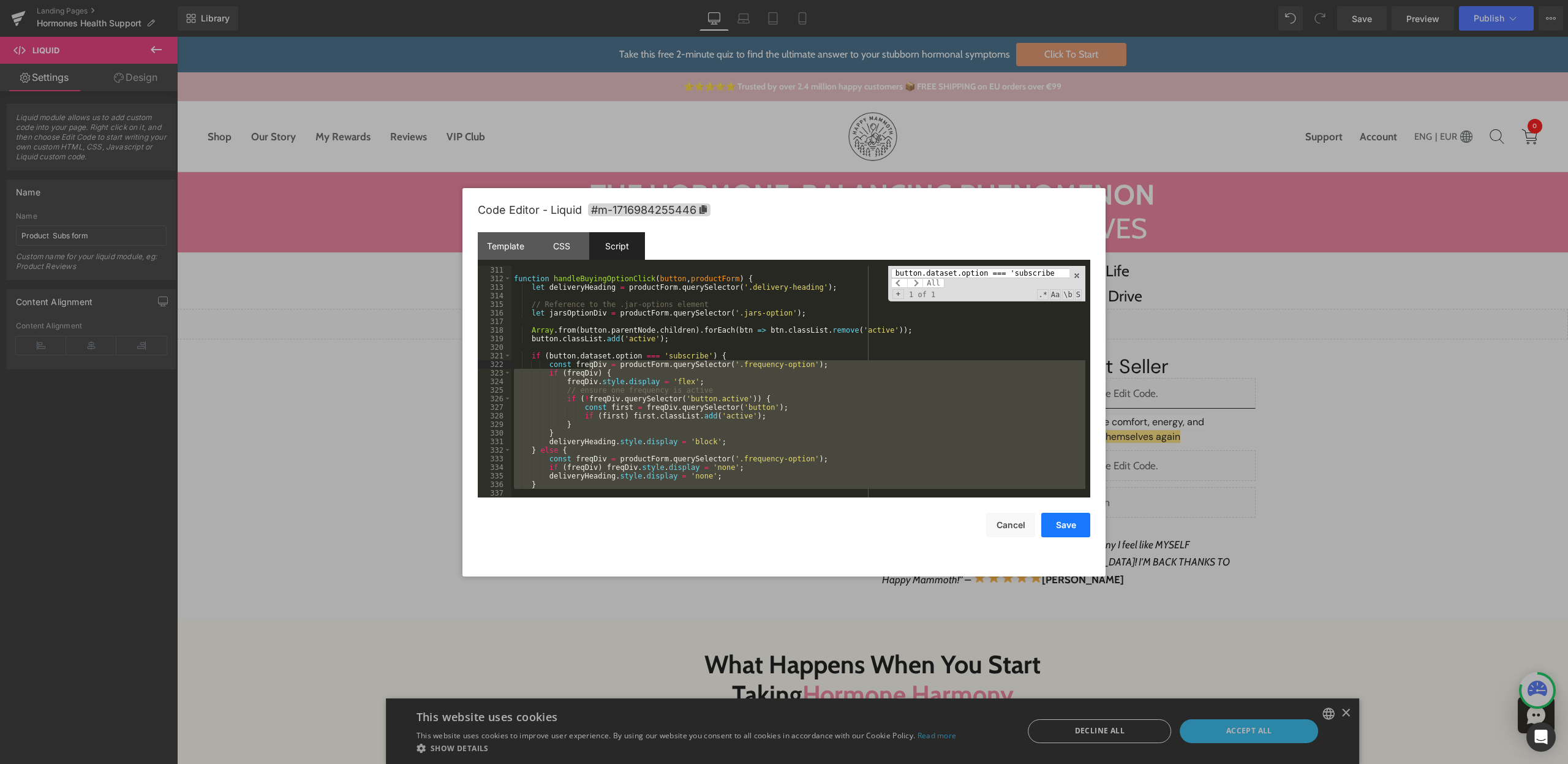
click at [1056, 520] on button "Save" at bounding box center [1066, 525] width 49 height 25
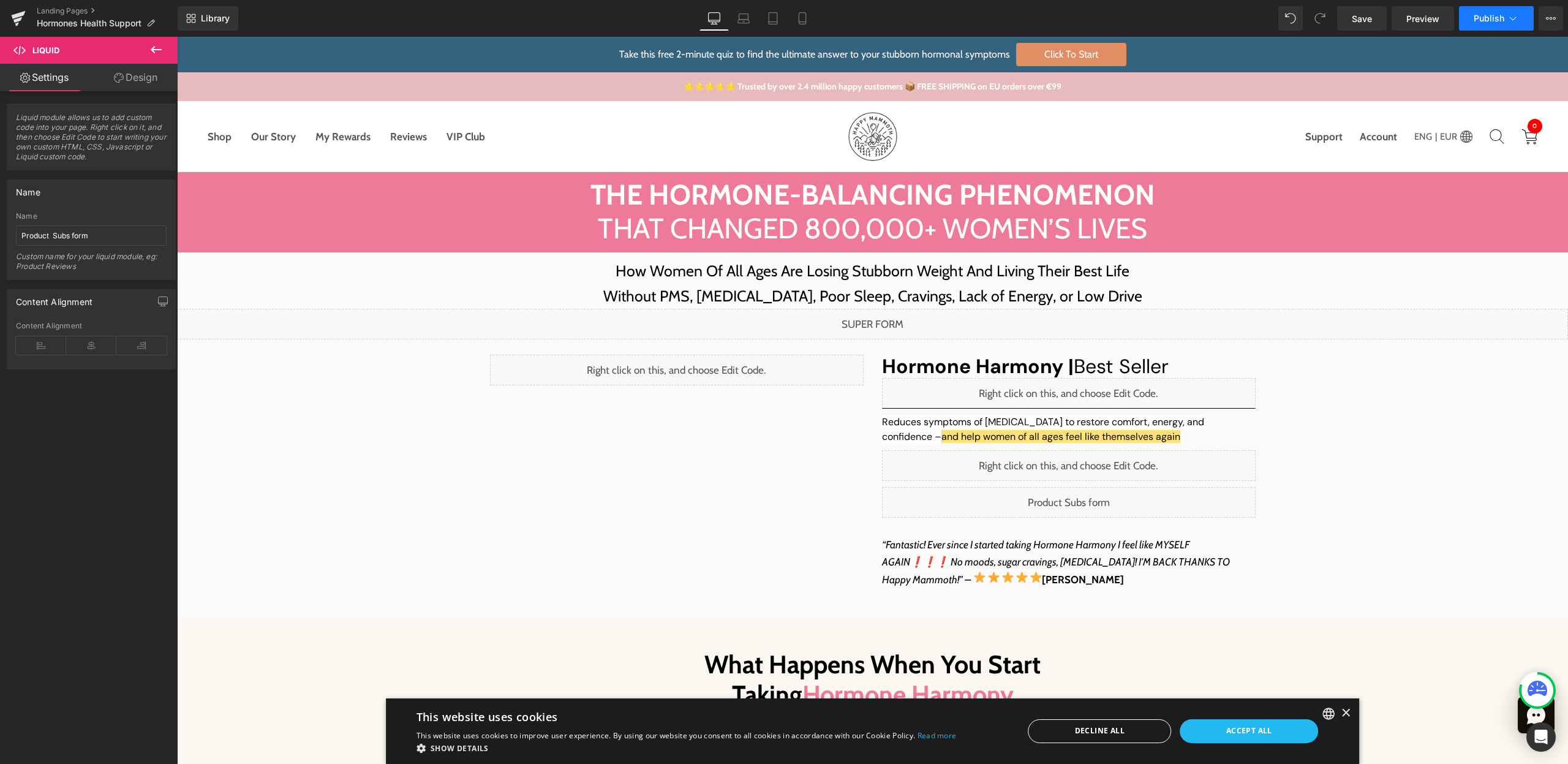
click at [1499, 13] on span "Publish" at bounding box center [1488, 18] width 31 height 10
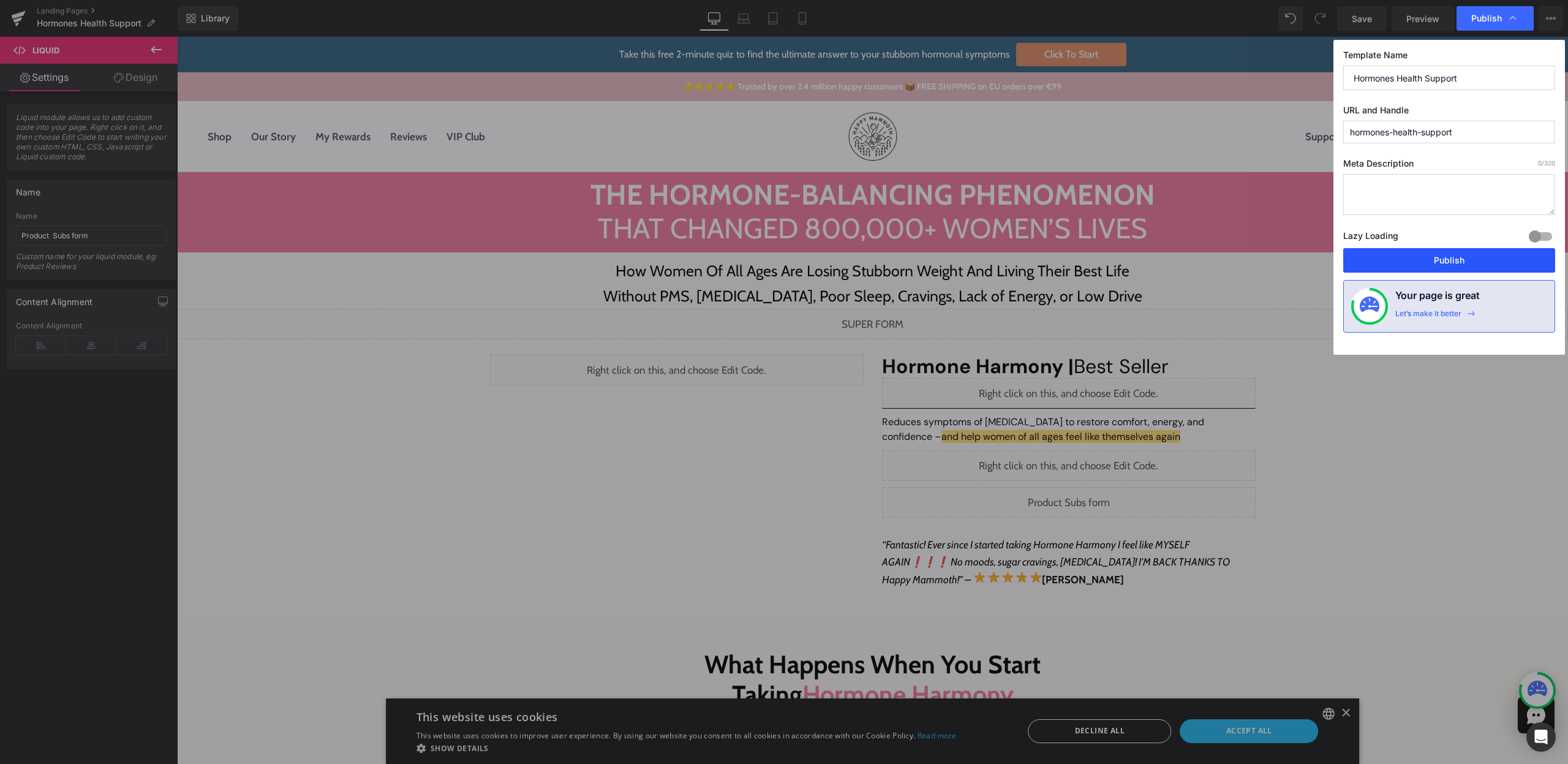
click at [1455, 266] on button "Publish" at bounding box center [1449, 260] width 212 height 25
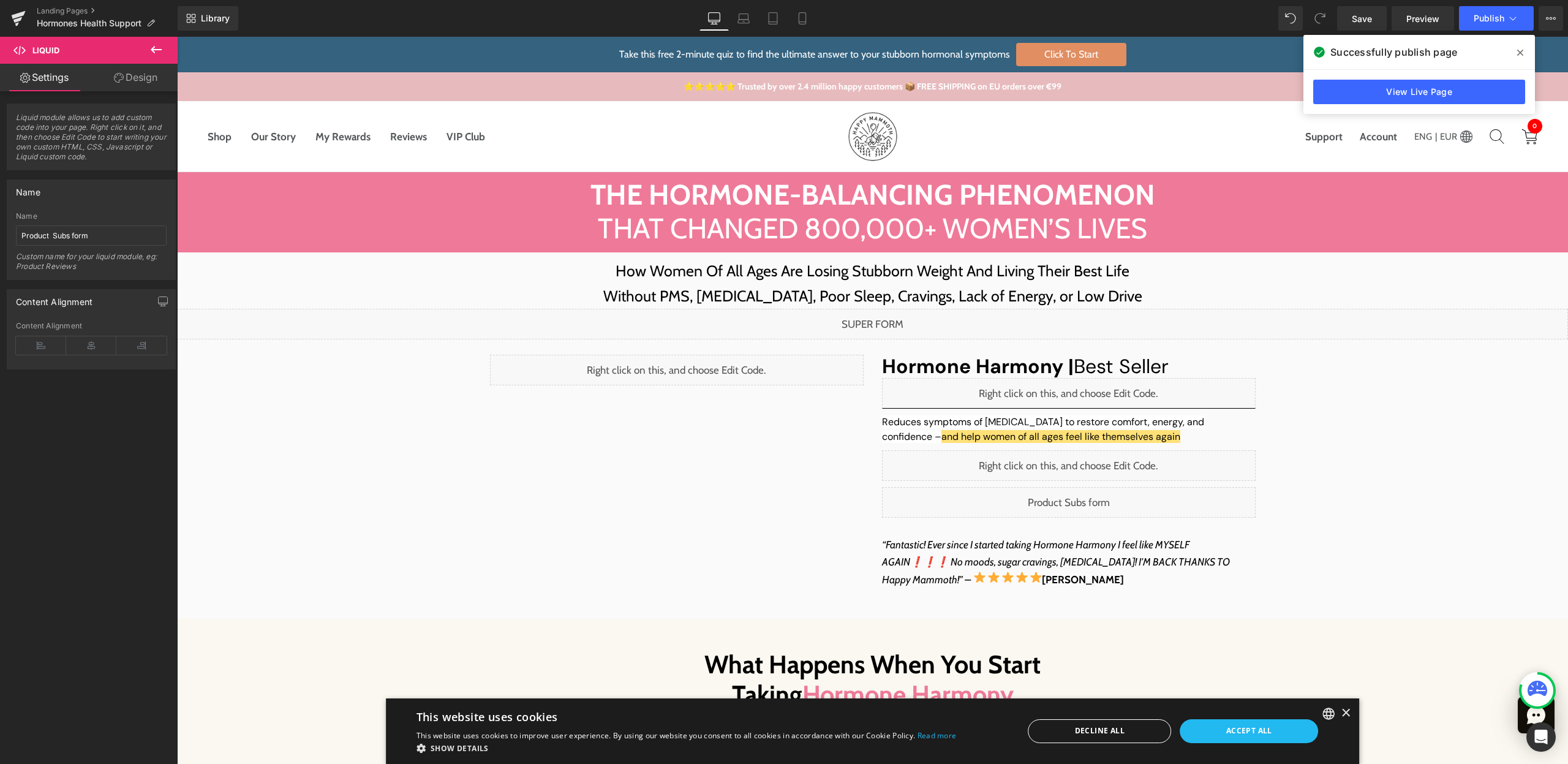
click at [1518, 54] on icon at bounding box center [1520, 53] width 6 height 6
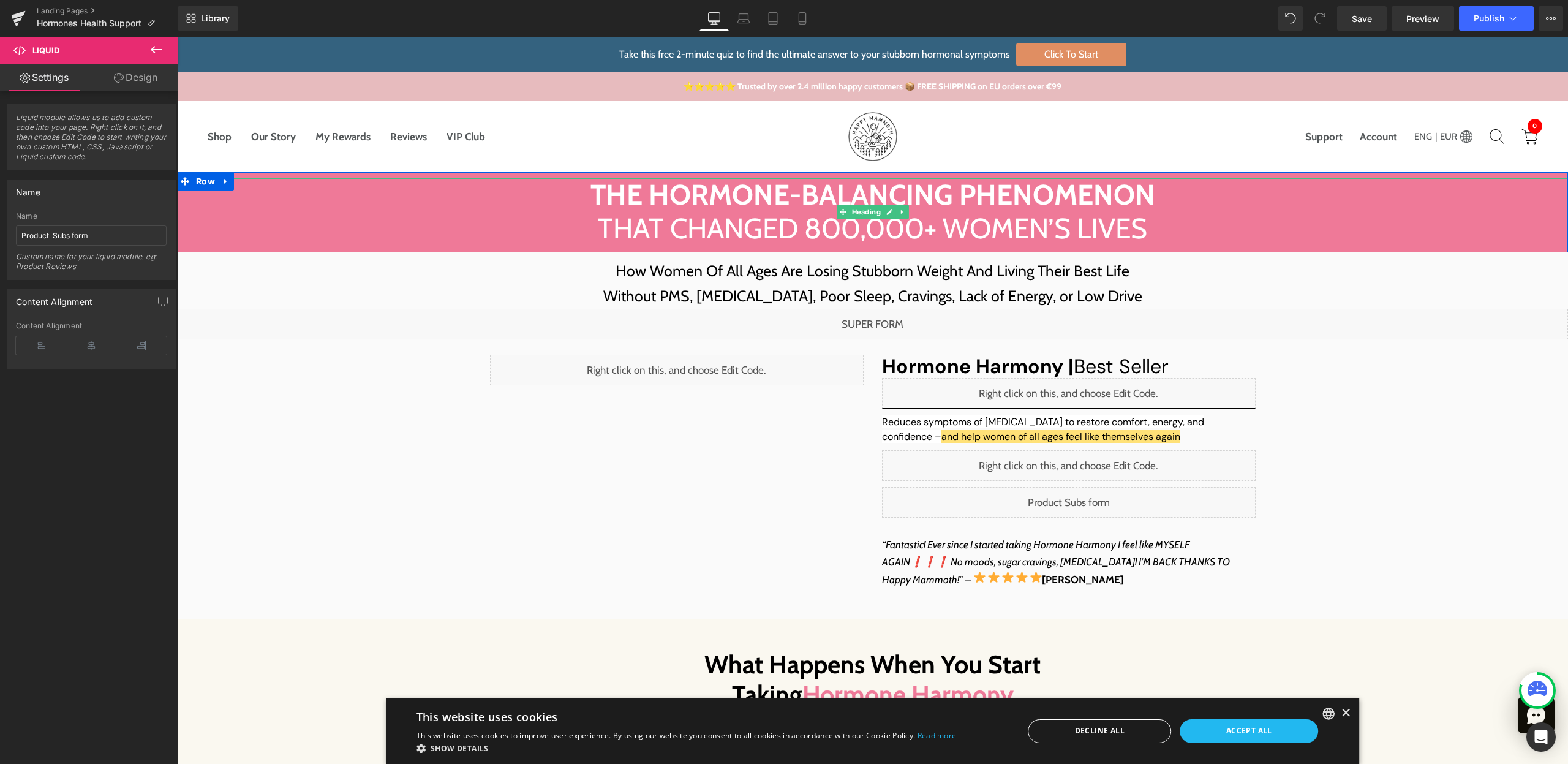
click at [1320, 220] on h1 "The Hormone-Balancing Phenomenon That Changed 800,000+ Women’s Lives" at bounding box center [872, 212] width 1391 height 67
